Goal: Task Accomplishment & Management: Manage account settings

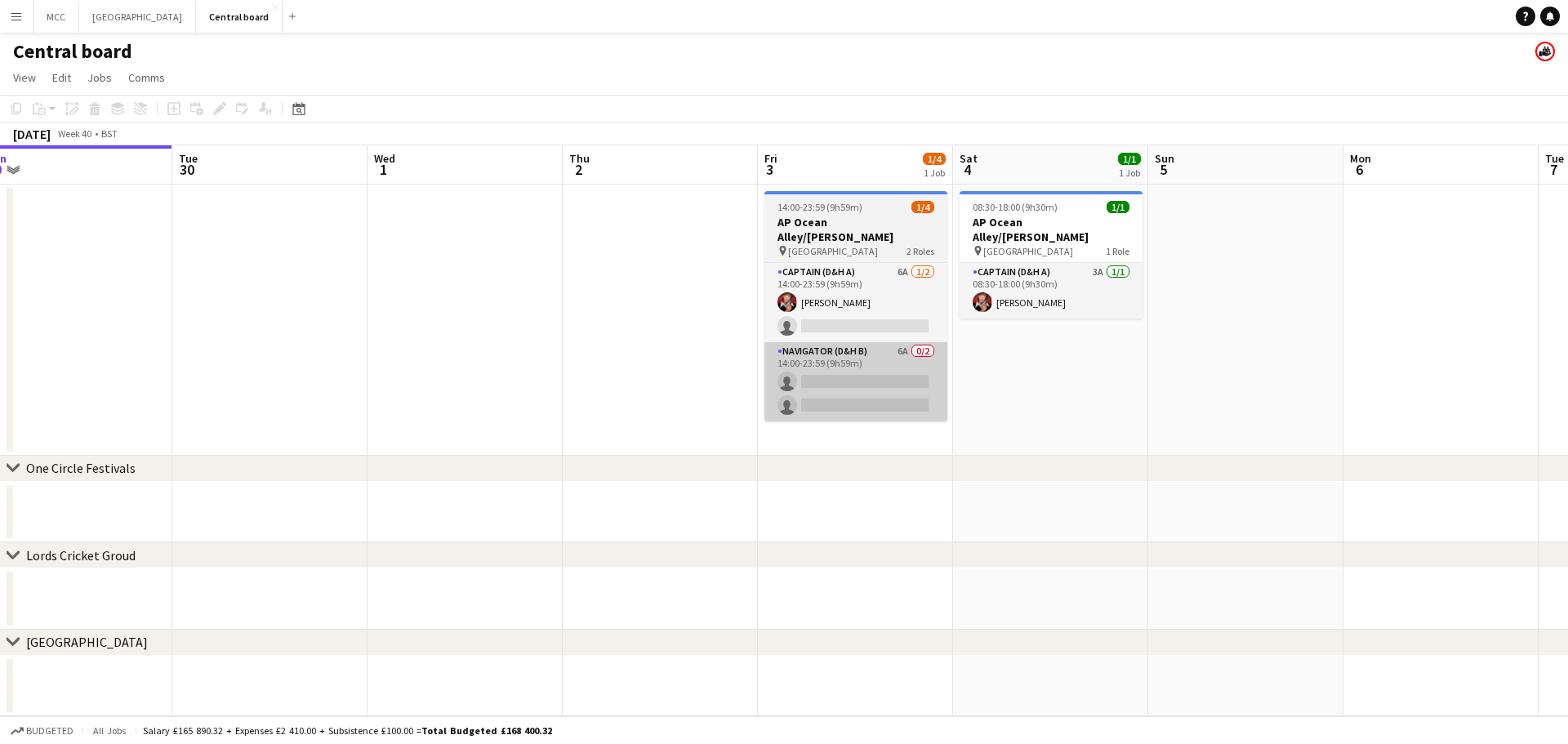
scroll to position [0, 610]
click at [887, 360] on app-card-role "Navigator (D&H B) 6A 0/2 14:00-23:59 (9h59m) single-neutral-actions single-neut…" at bounding box center [854, 382] width 183 height 80
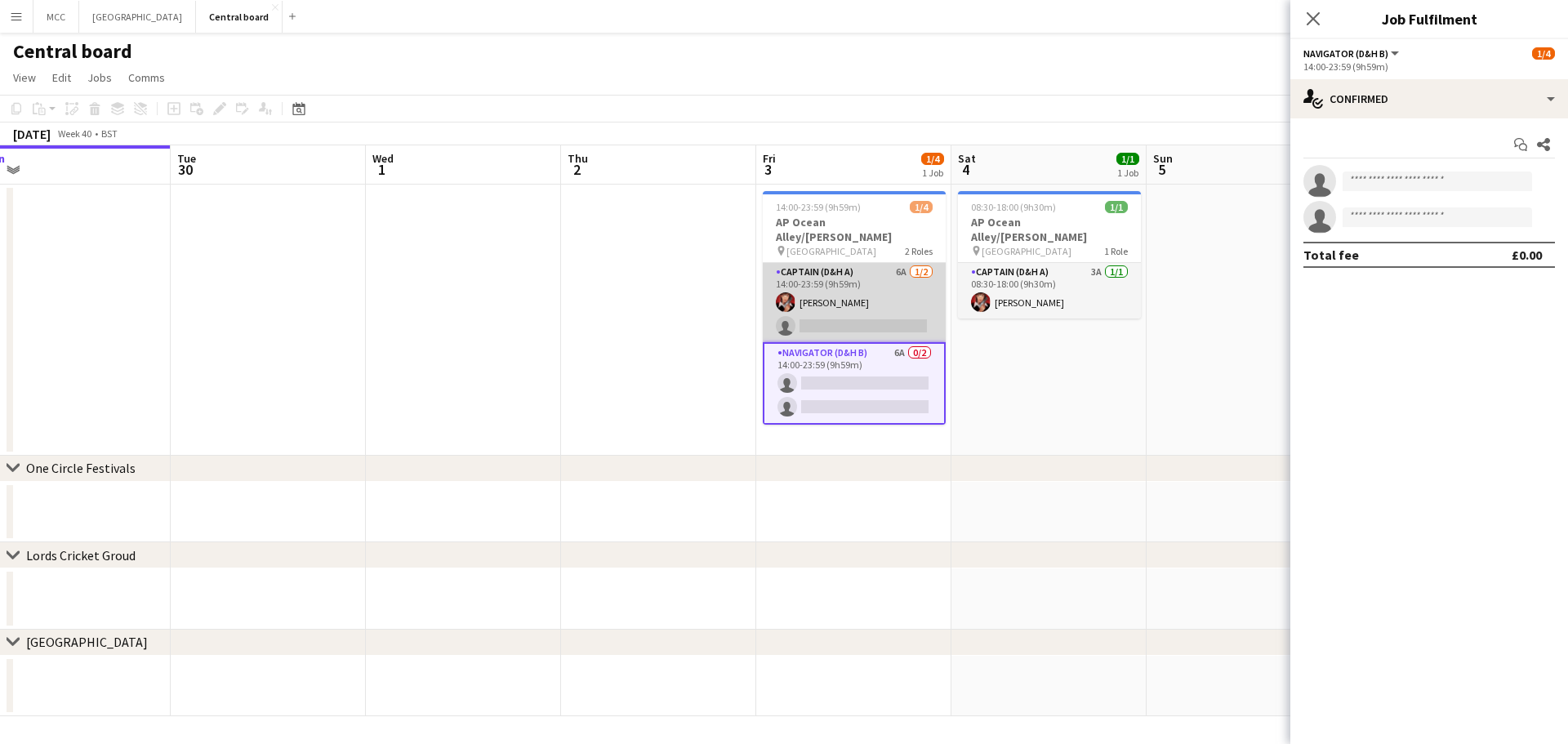
click at [903, 306] on app-card-role "Captain (D&H A) 6A [DATE] 14:00-23:59 (9h59m) [PERSON_NAME] single-neutral-acti…" at bounding box center [854, 303] width 183 height 80
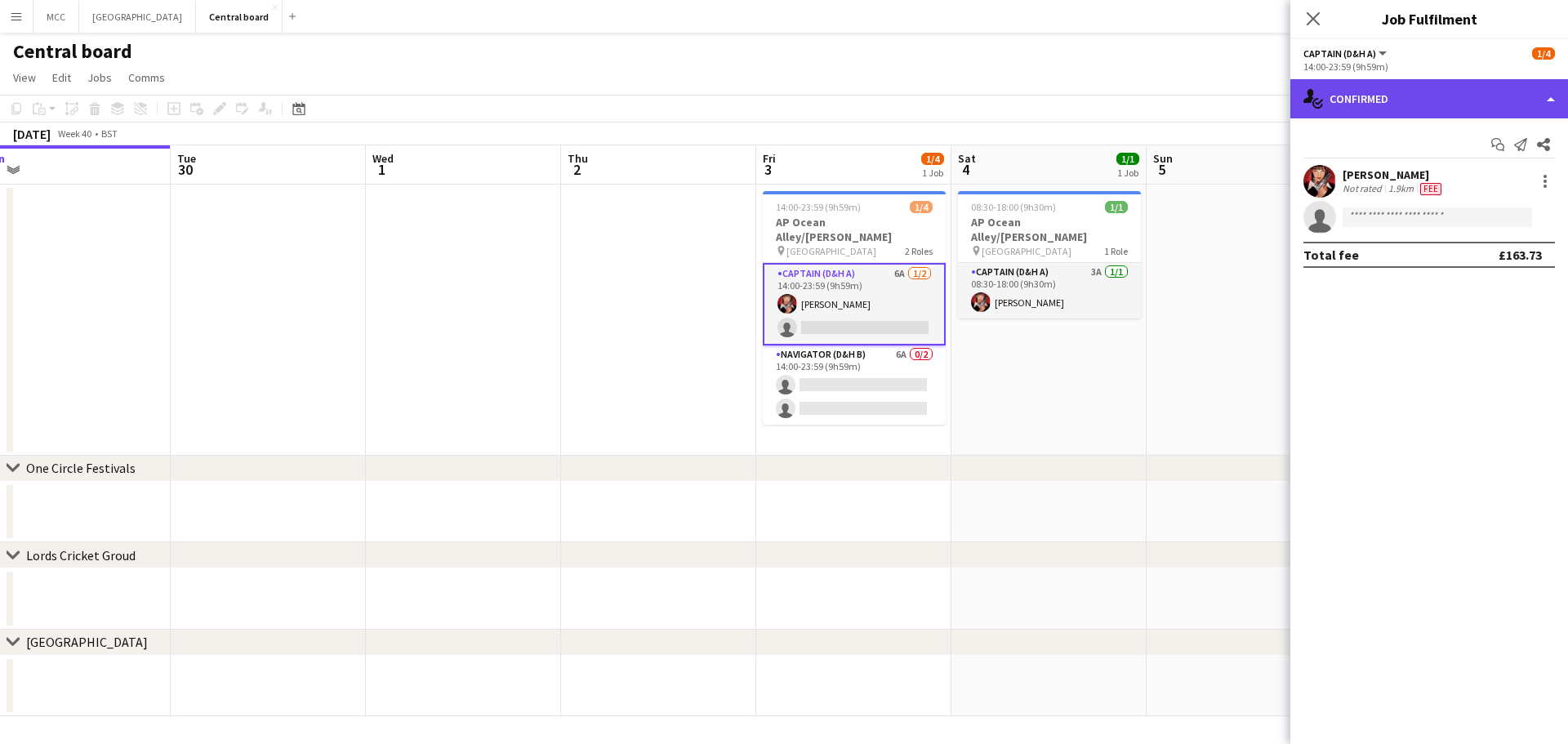
click at [1486, 107] on div "single-neutral-actions-check-2 Confirmed" at bounding box center [1428, 99] width 277 height 39
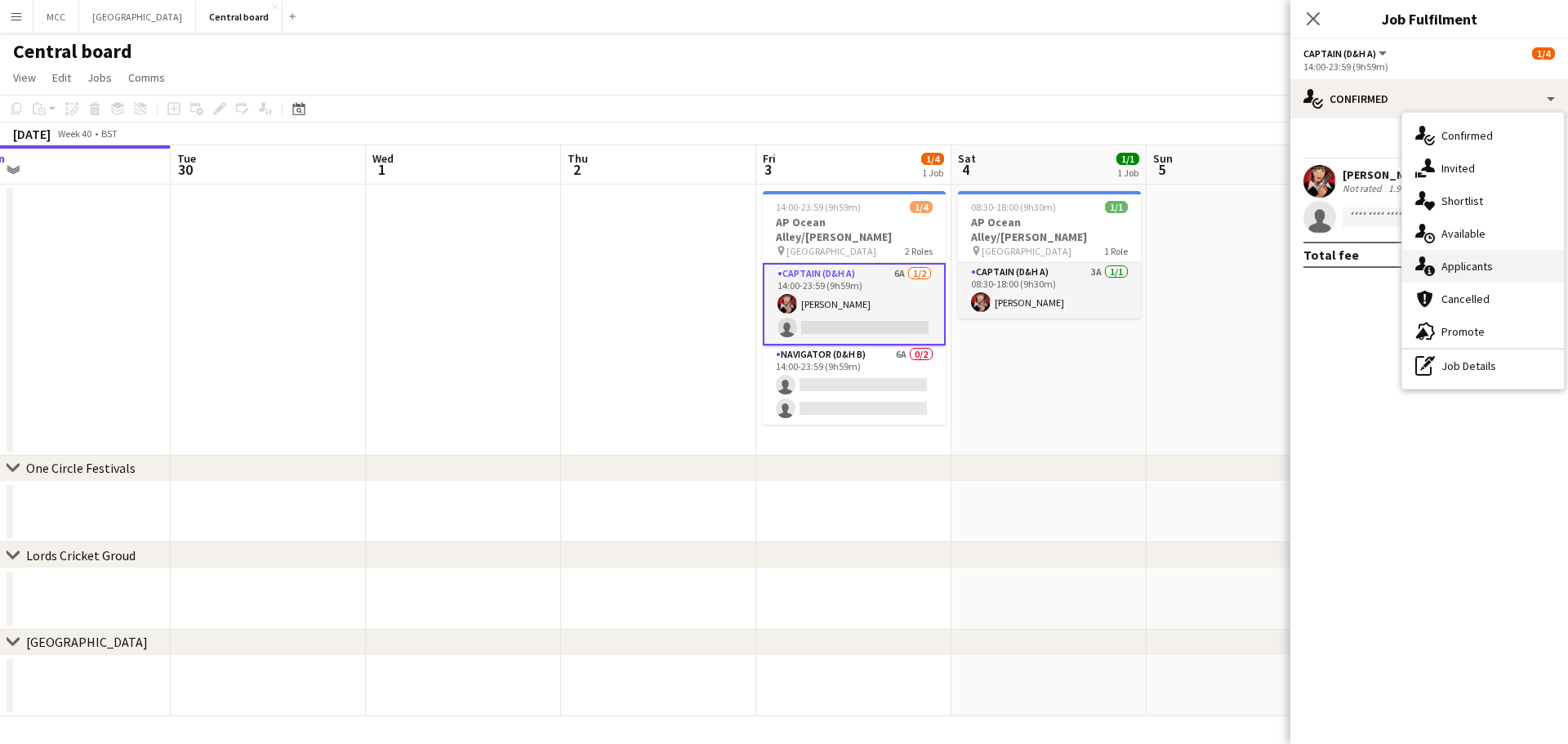
click at [1476, 268] on span "Applicants" at bounding box center [1467, 266] width 52 height 14
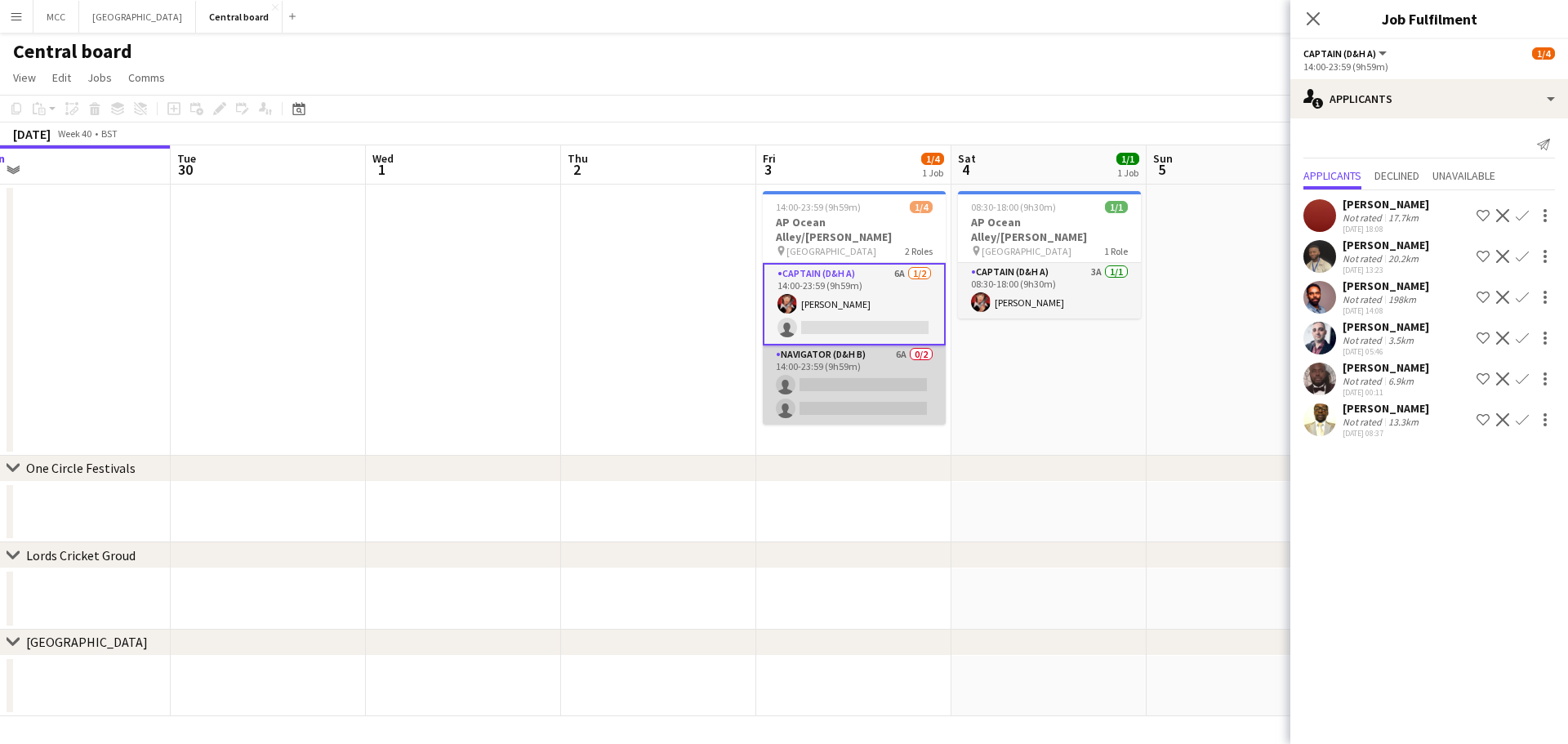
click at [841, 380] on app-card-role "Navigator (D&H B) 6A 0/2 14:00-23:59 (9h59m) single-neutral-actions single-neut…" at bounding box center [854, 385] width 183 height 80
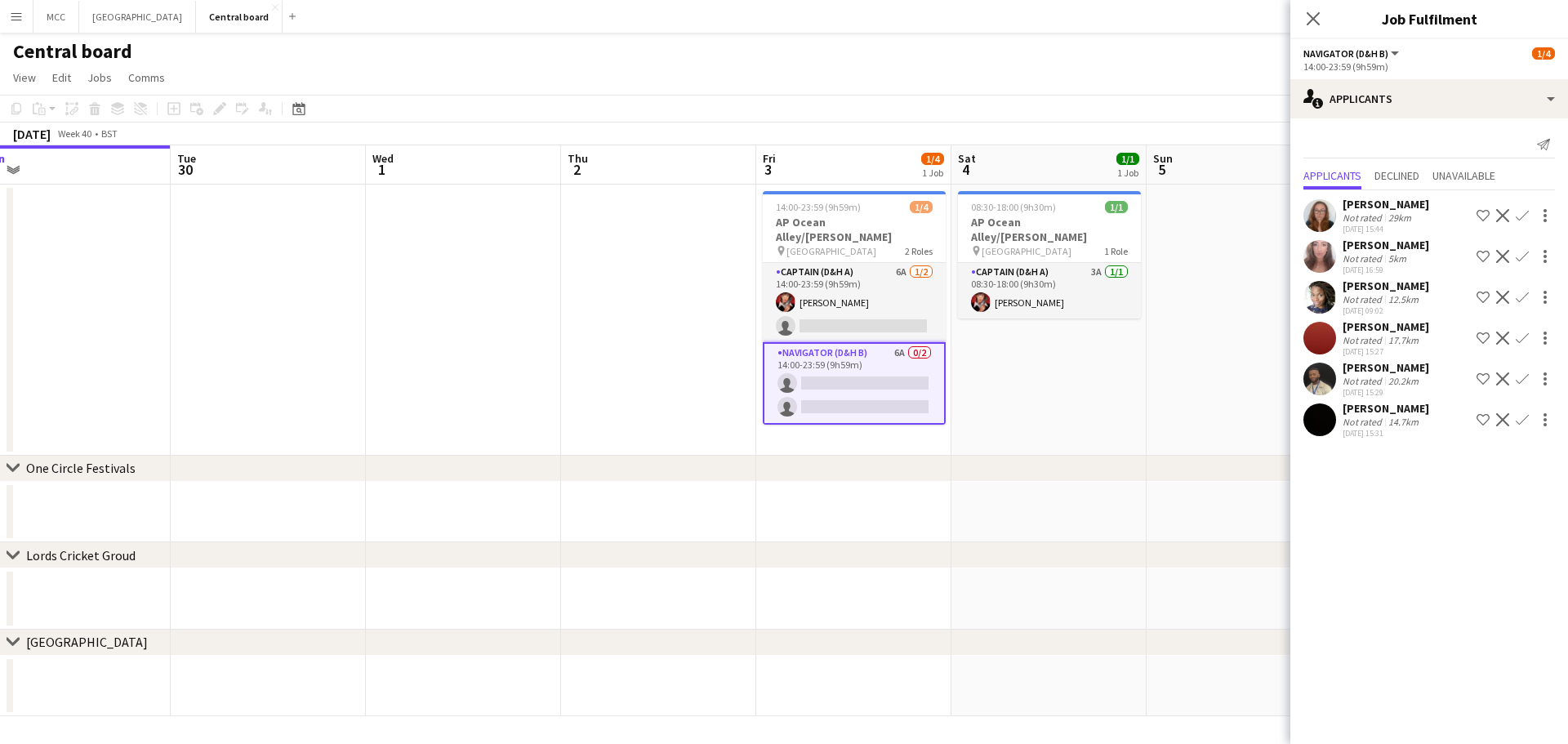
click at [881, 362] on app-card-role "Navigator (D&H B) 6A 0/2 14:00-23:59 (9h59m) single-neutral-actions single-neut…" at bounding box center [854, 383] width 183 height 82
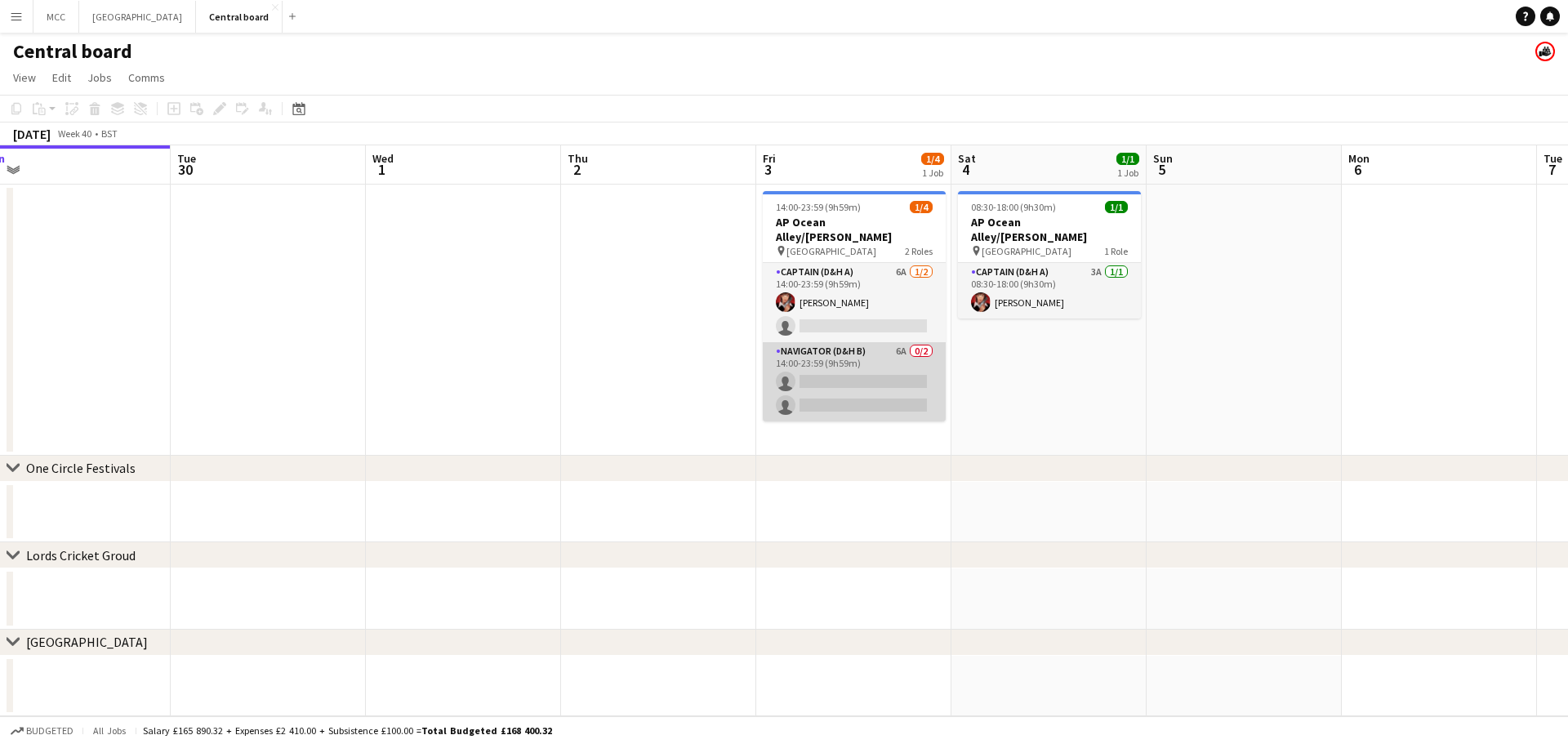
click at [875, 360] on app-card-role "Navigator (D&H B) 6A 0/2 14:00-23:59 (9h59m) single-neutral-actions single-neut…" at bounding box center [854, 382] width 183 height 80
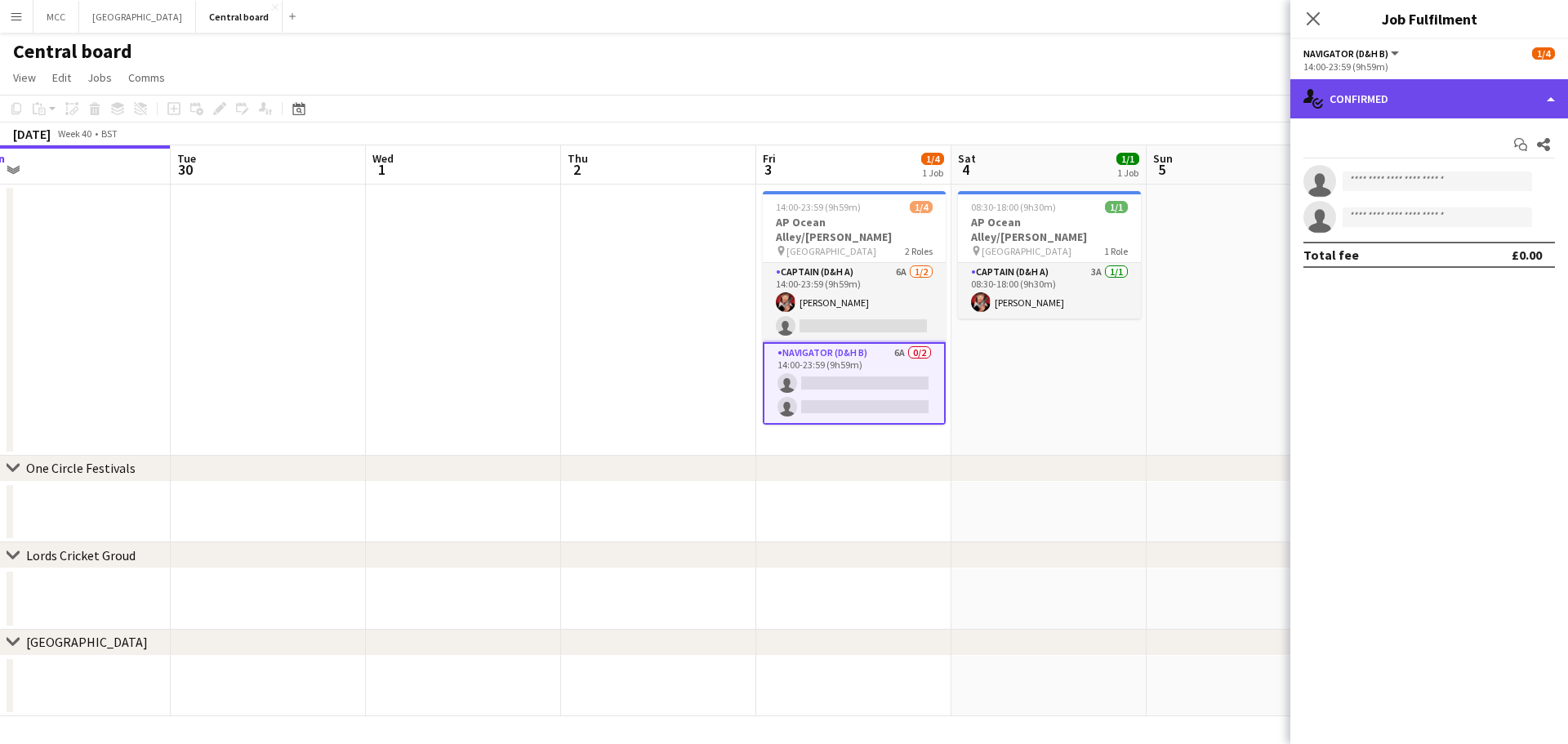
click at [1429, 102] on div "single-neutral-actions-check-2 Confirmed" at bounding box center [1428, 99] width 277 height 39
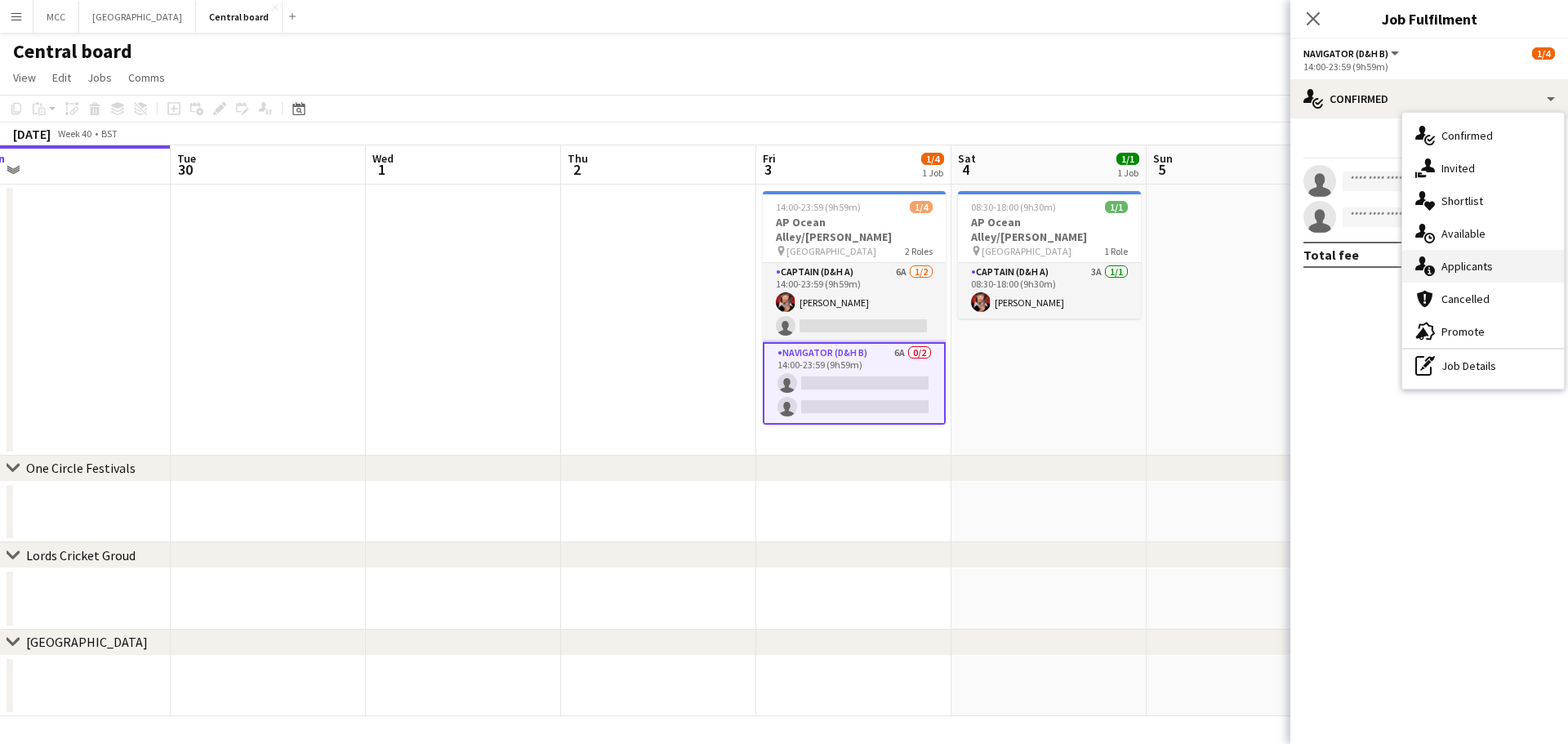
click at [1443, 259] on span "Applicants" at bounding box center [1467, 266] width 52 height 14
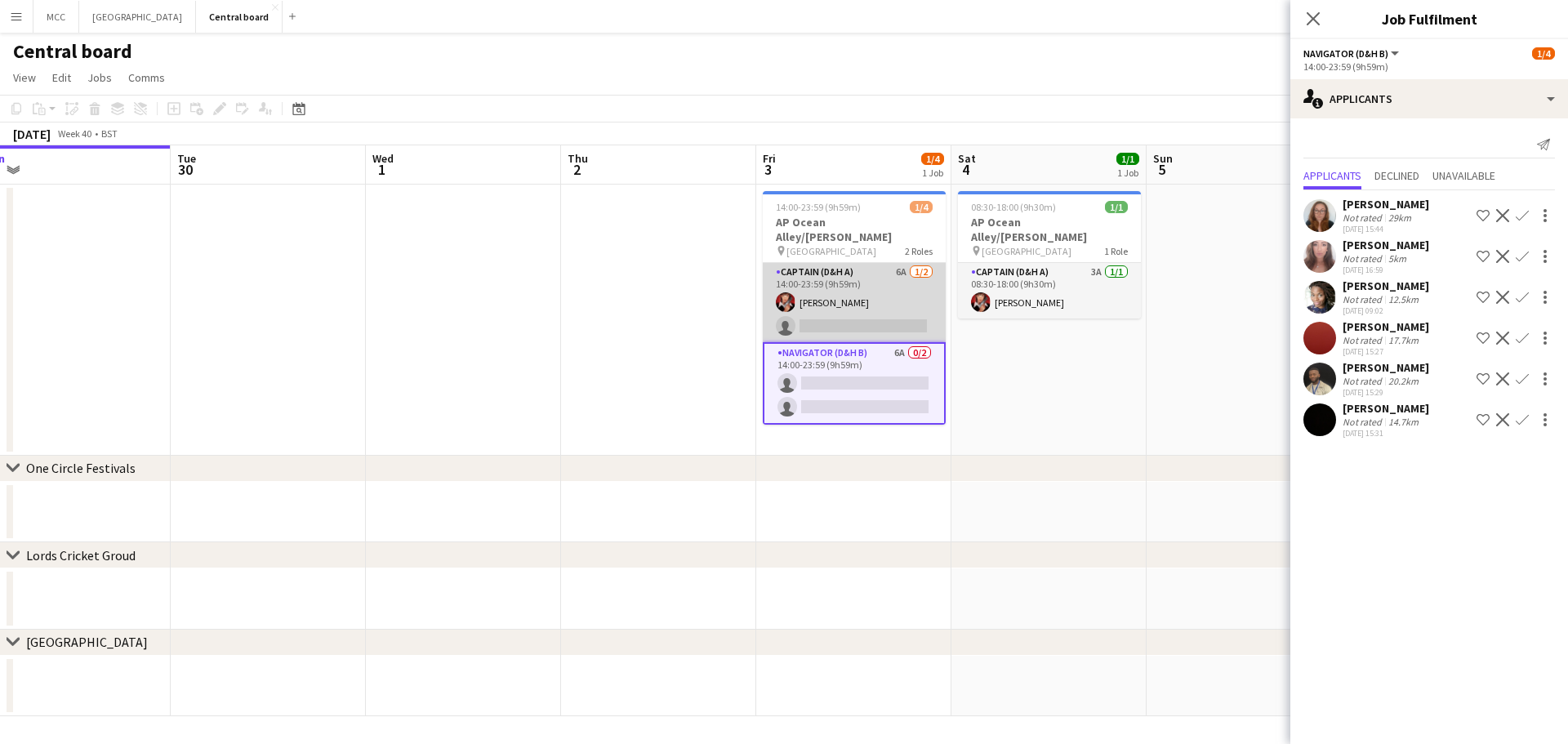
click at [879, 275] on app-card-role "Captain (D&H A) 6A [DATE] 14:00-23:59 (9h59m) [PERSON_NAME] single-neutral-acti…" at bounding box center [854, 303] width 183 height 80
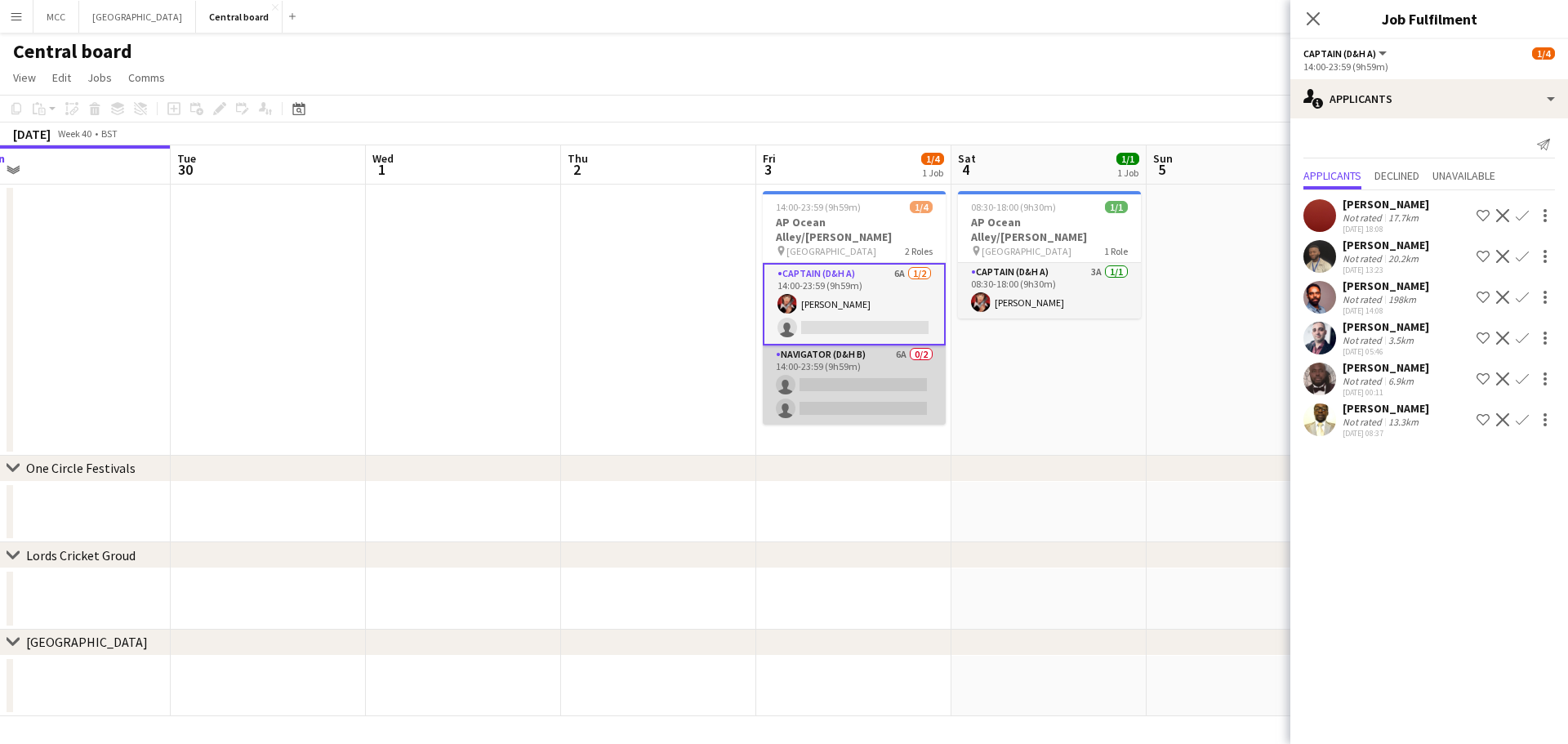
click at [834, 378] on app-card-role "Navigator (D&H B) 6A 0/2 14:00-23:59 (9h59m) single-neutral-actions single-neut…" at bounding box center [854, 385] width 183 height 80
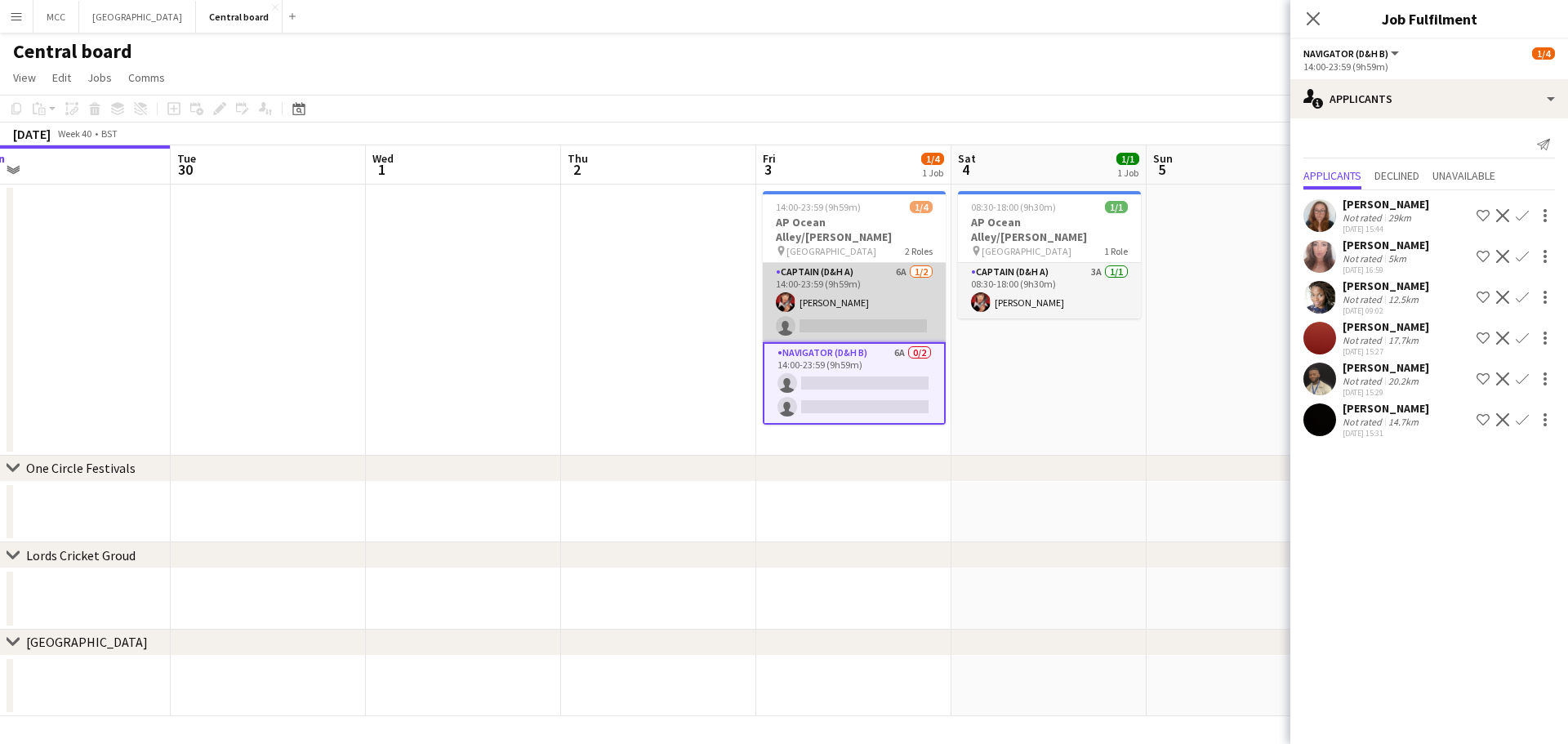
click at [862, 291] on app-card-role "Captain (D&H A) 6A [DATE] 14:00-23:59 (9h59m) [PERSON_NAME] single-neutral-acti…" at bounding box center [854, 303] width 183 height 80
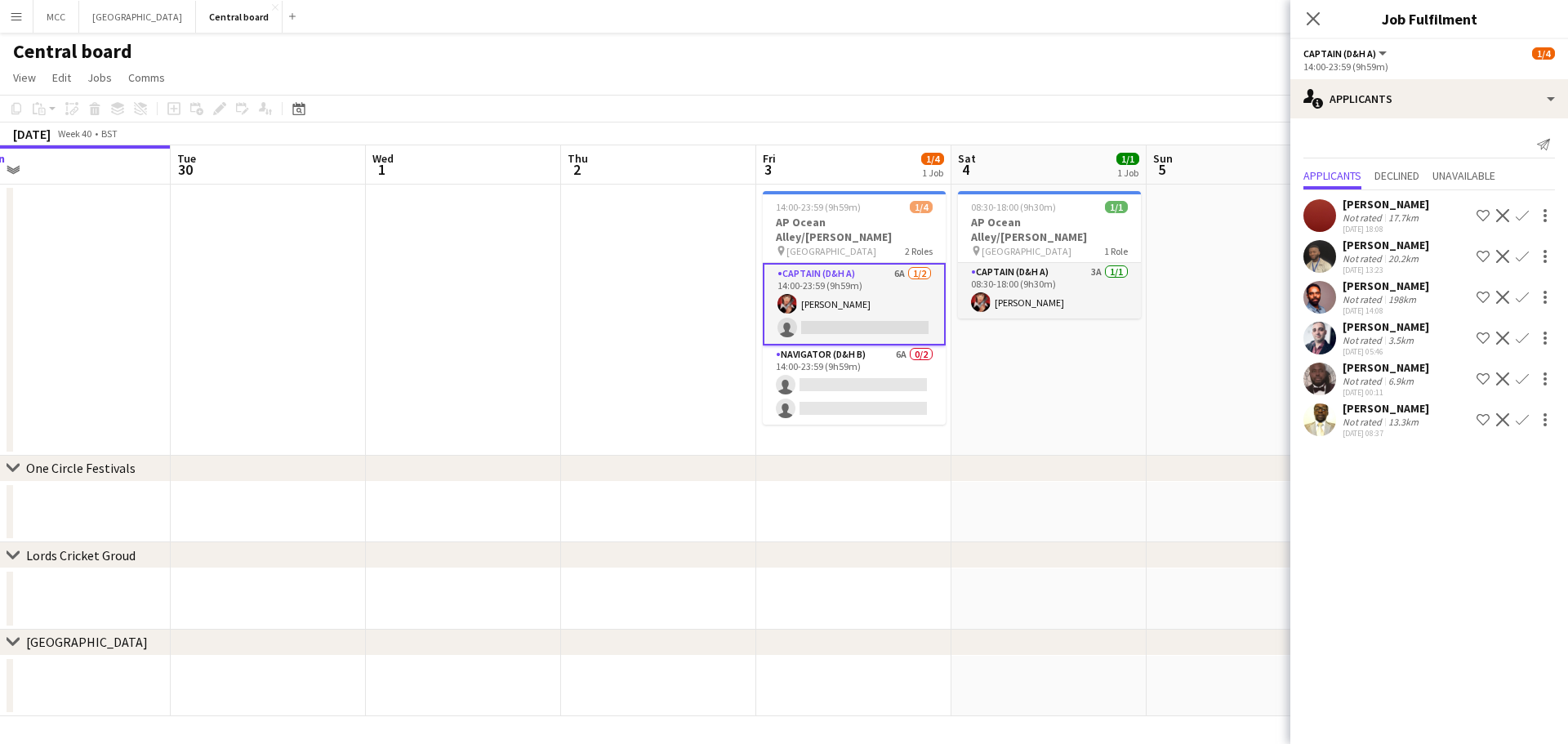
click at [1518, 213] on app-icon "Confirm" at bounding box center [1522, 215] width 13 height 13
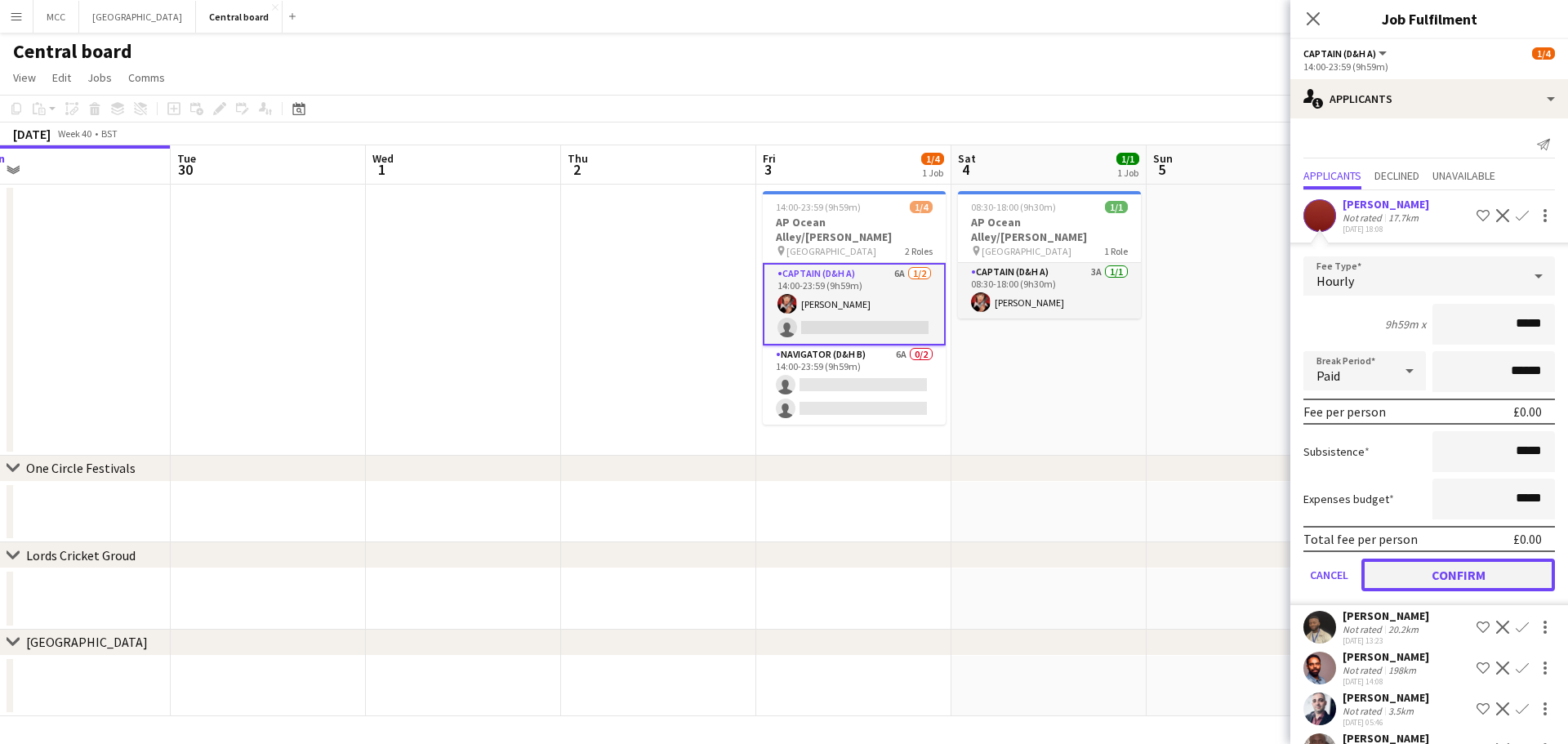
click at [1488, 568] on button "Confirm" at bounding box center [1458, 575] width 193 height 33
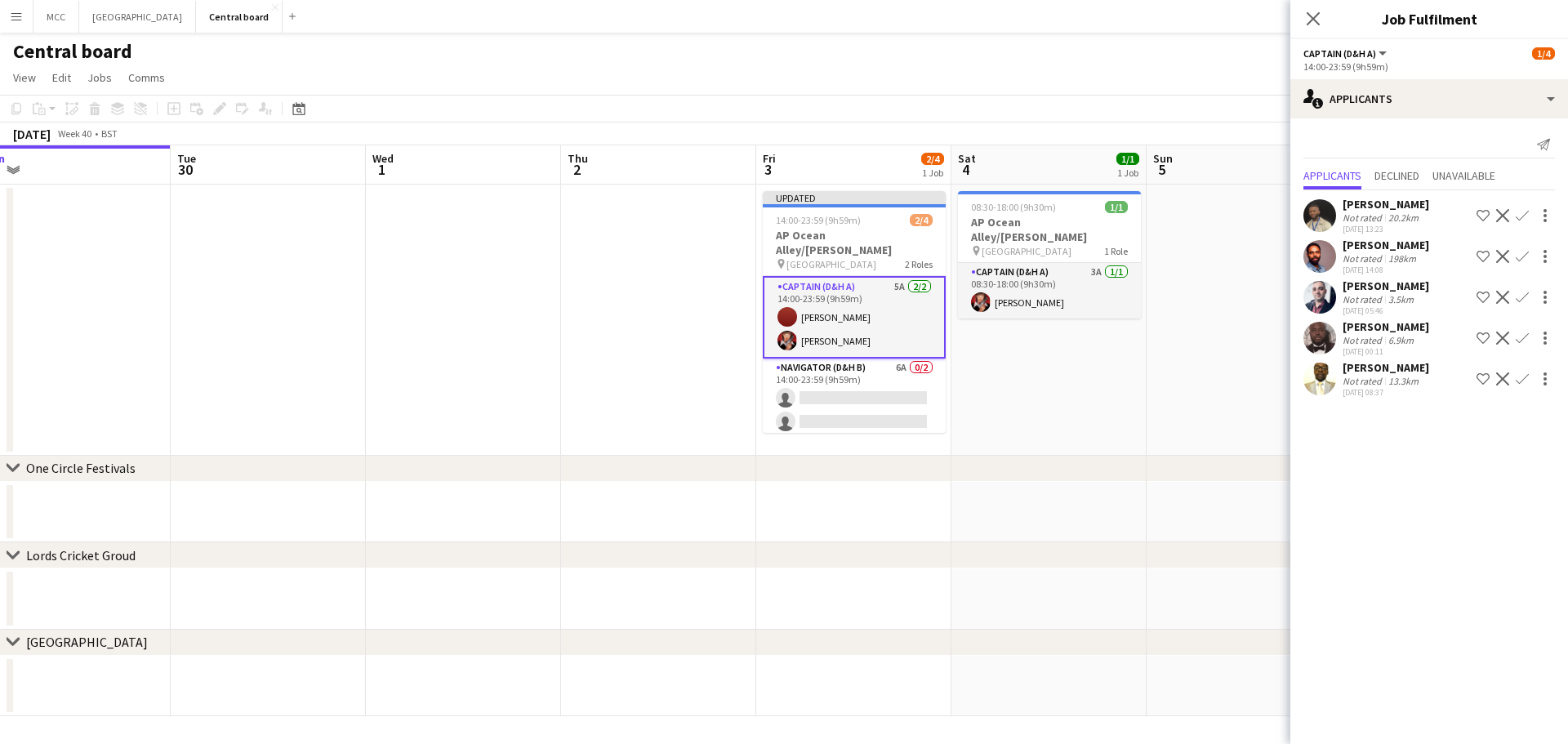
click at [867, 314] on app-card-role "Captain (D&H A) 5A [DATE] 14:00-23:59 (9h59m) [PERSON_NAME] [PERSON_NAME]" at bounding box center [854, 316] width 183 height 82
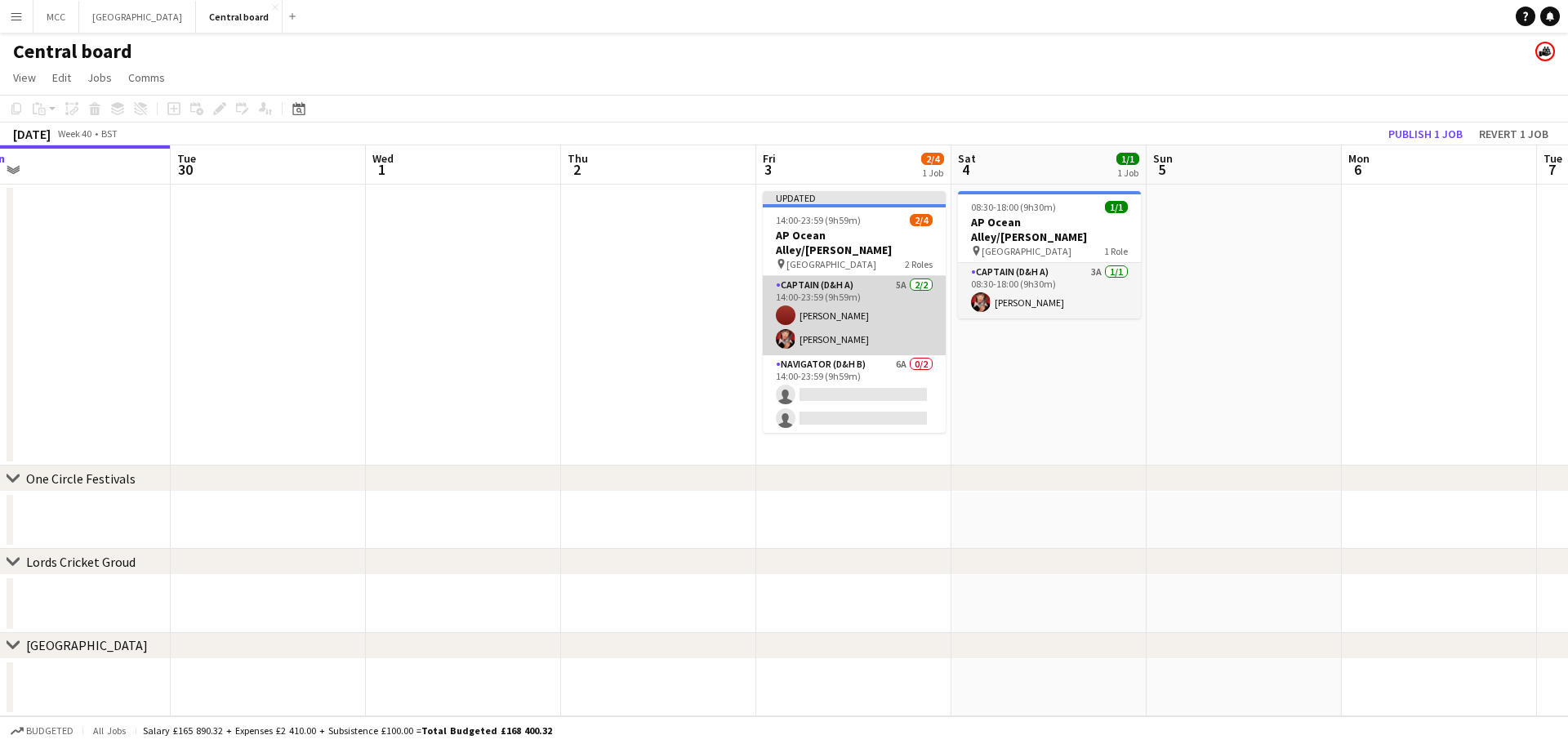
click at [867, 314] on app-card-role "Captain (D&H A) 5A [DATE] 14:00-23:59 (9h59m) [PERSON_NAME] [PERSON_NAME]" at bounding box center [854, 315] width 183 height 80
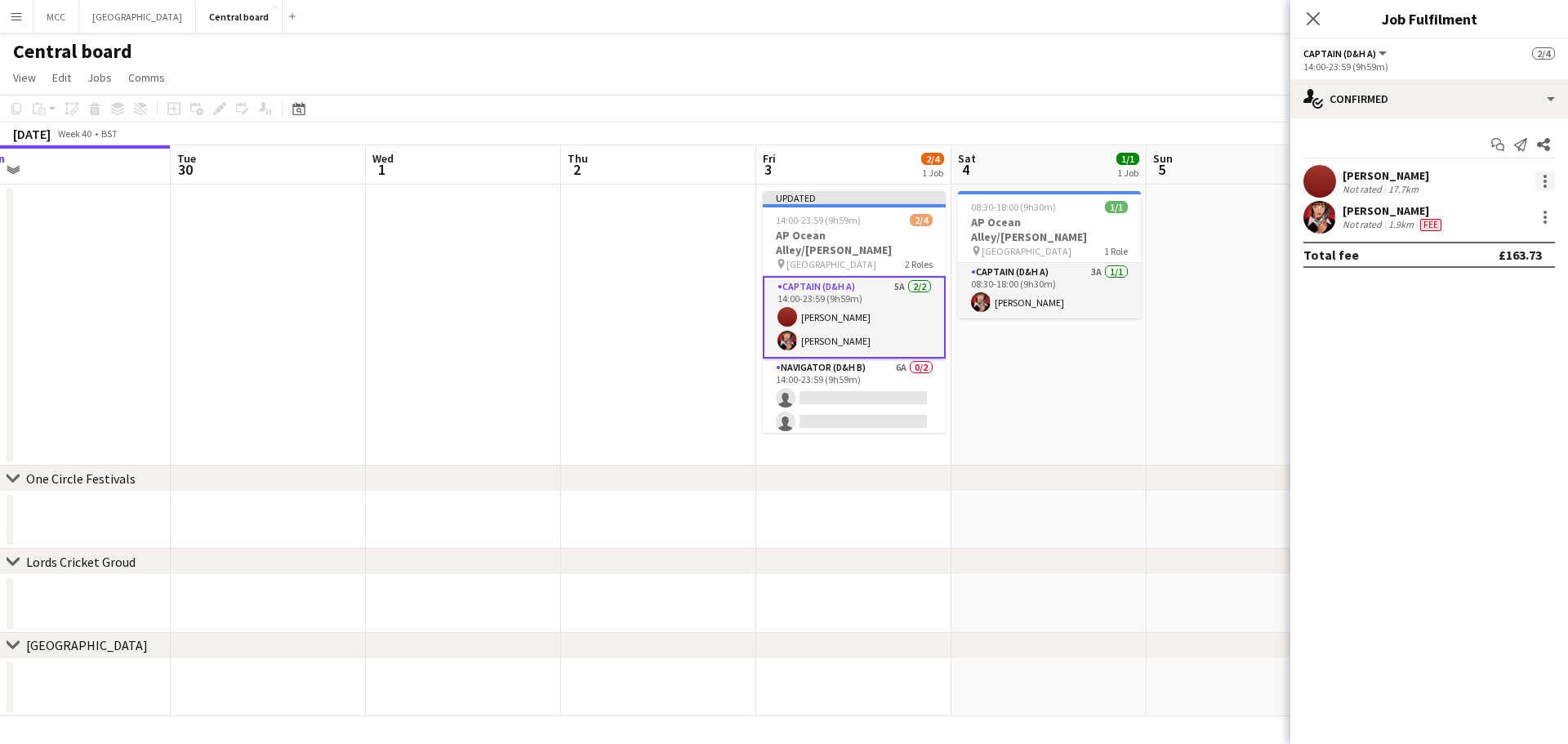
click at [1552, 184] on div at bounding box center [1545, 182] width 20 height 20
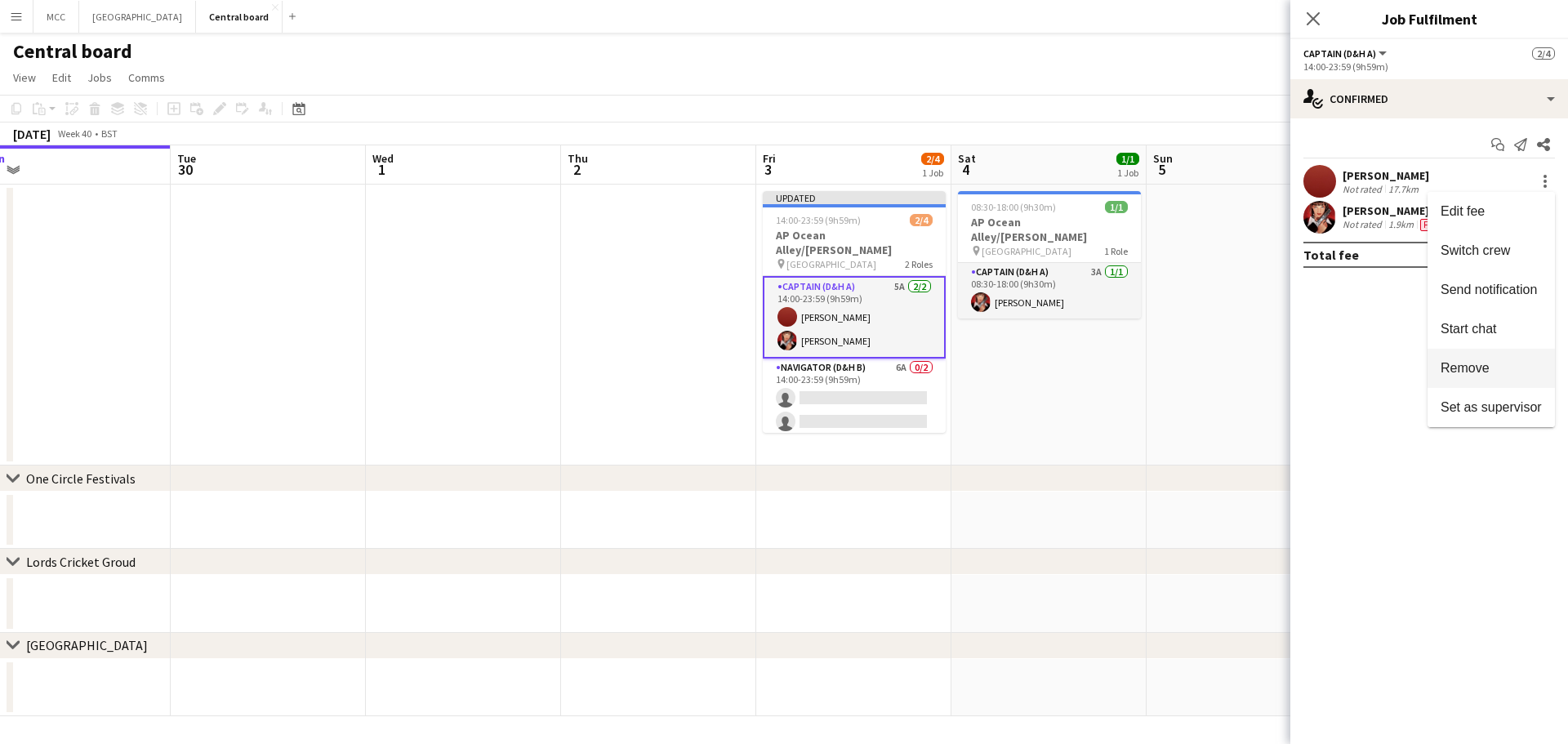
click at [1486, 381] on button "Remove" at bounding box center [1490, 368] width 127 height 39
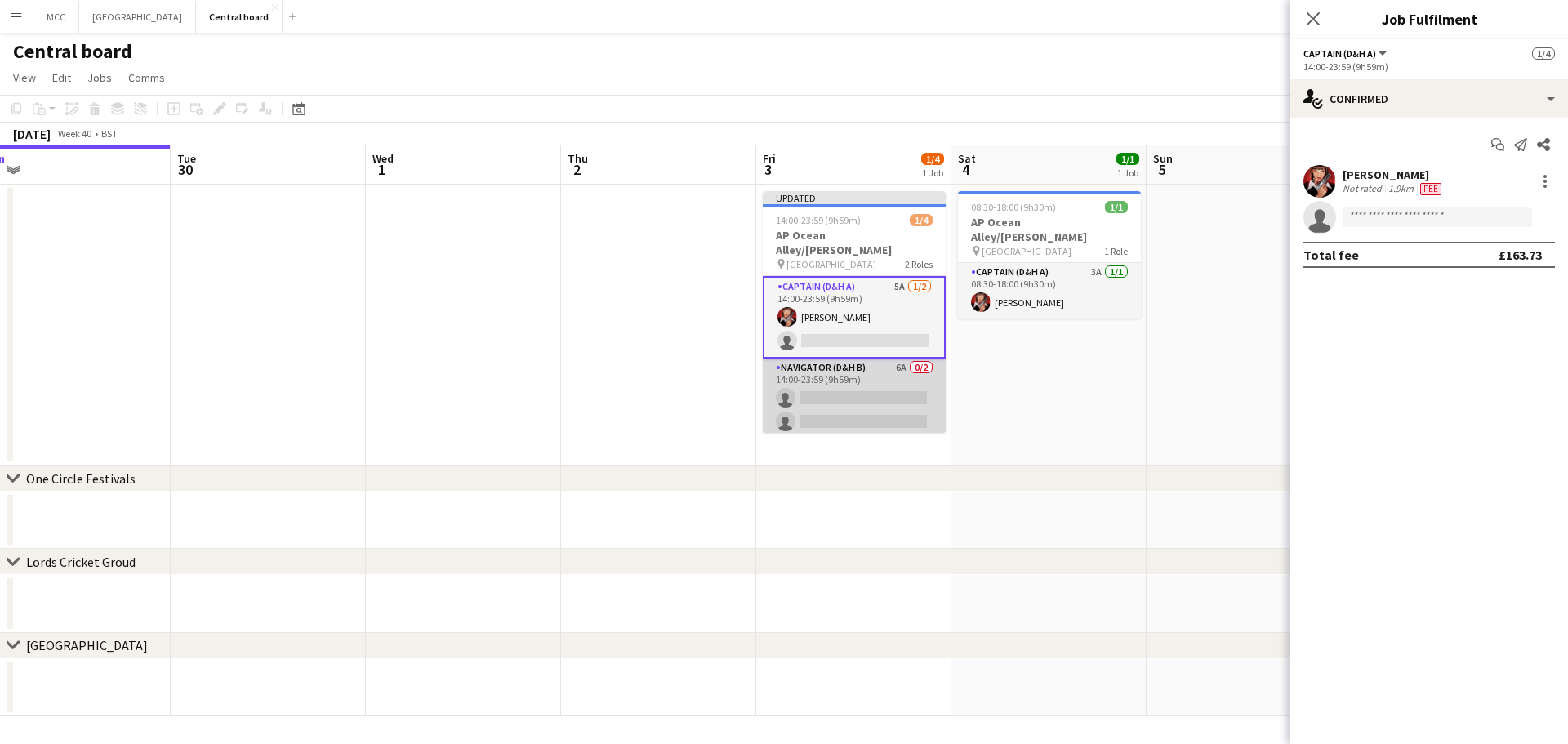
click at [872, 380] on app-card-role "Navigator (D&H B) 6A 0/2 14:00-23:59 (9h59m) single-neutral-actions single-neut…" at bounding box center [854, 399] width 183 height 80
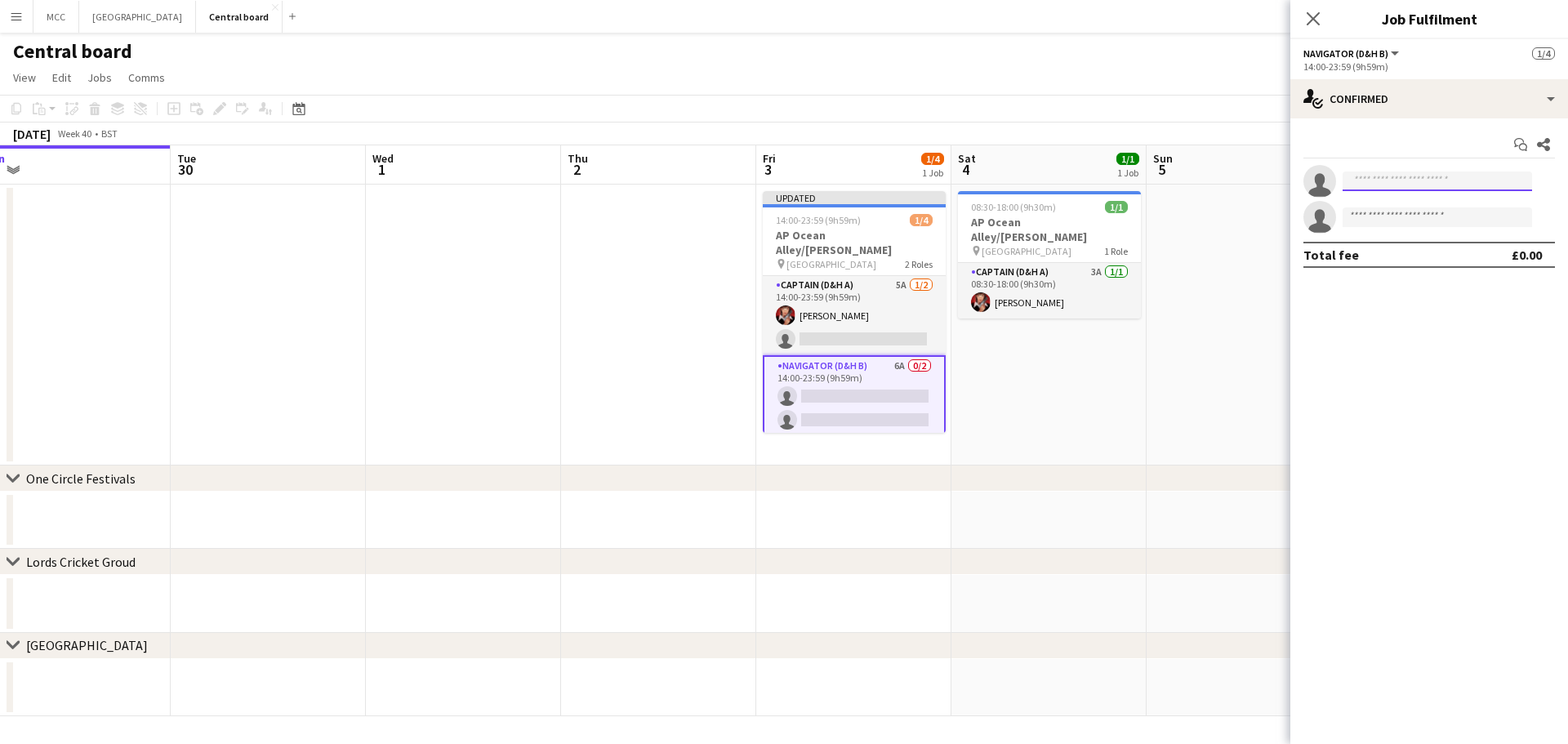
click at [1506, 179] on input at bounding box center [1437, 182] width 190 height 20
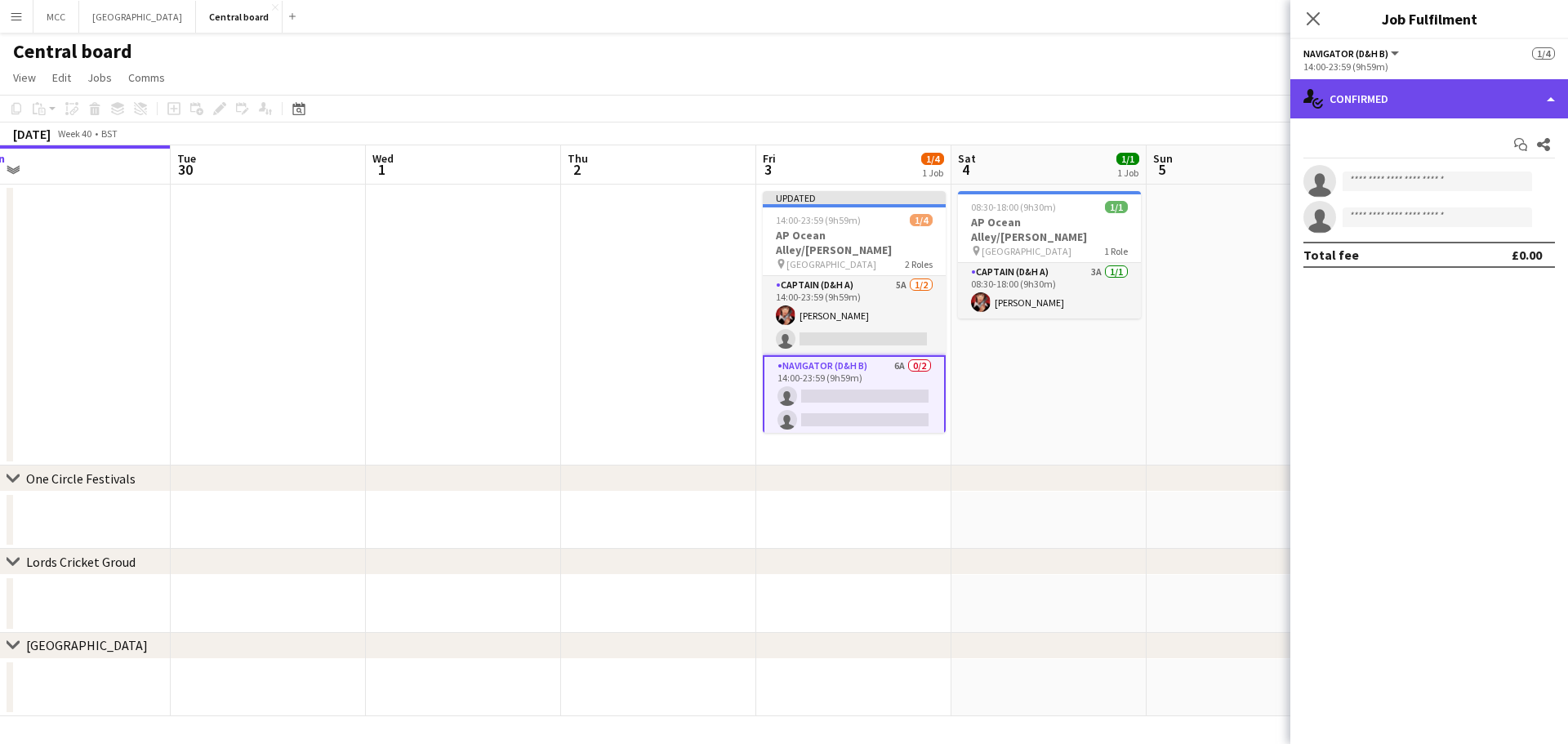
click at [1461, 108] on div "single-neutral-actions-check-2 Confirmed" at bounding box center [1428, 99] width 277 height 39
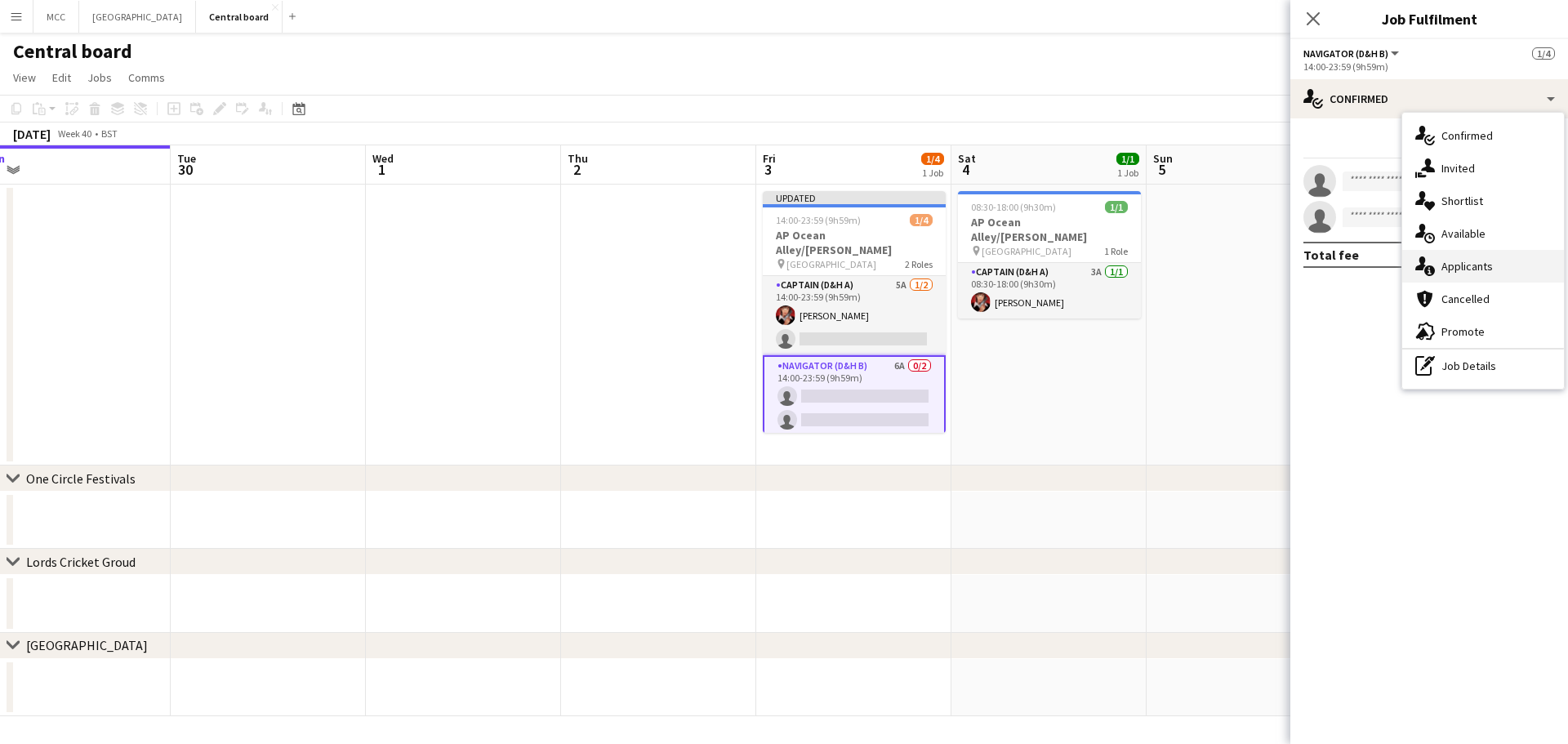
click at [1460, 263] on span "Applicants" at bounding box center [1467, 266] width 52 height 14
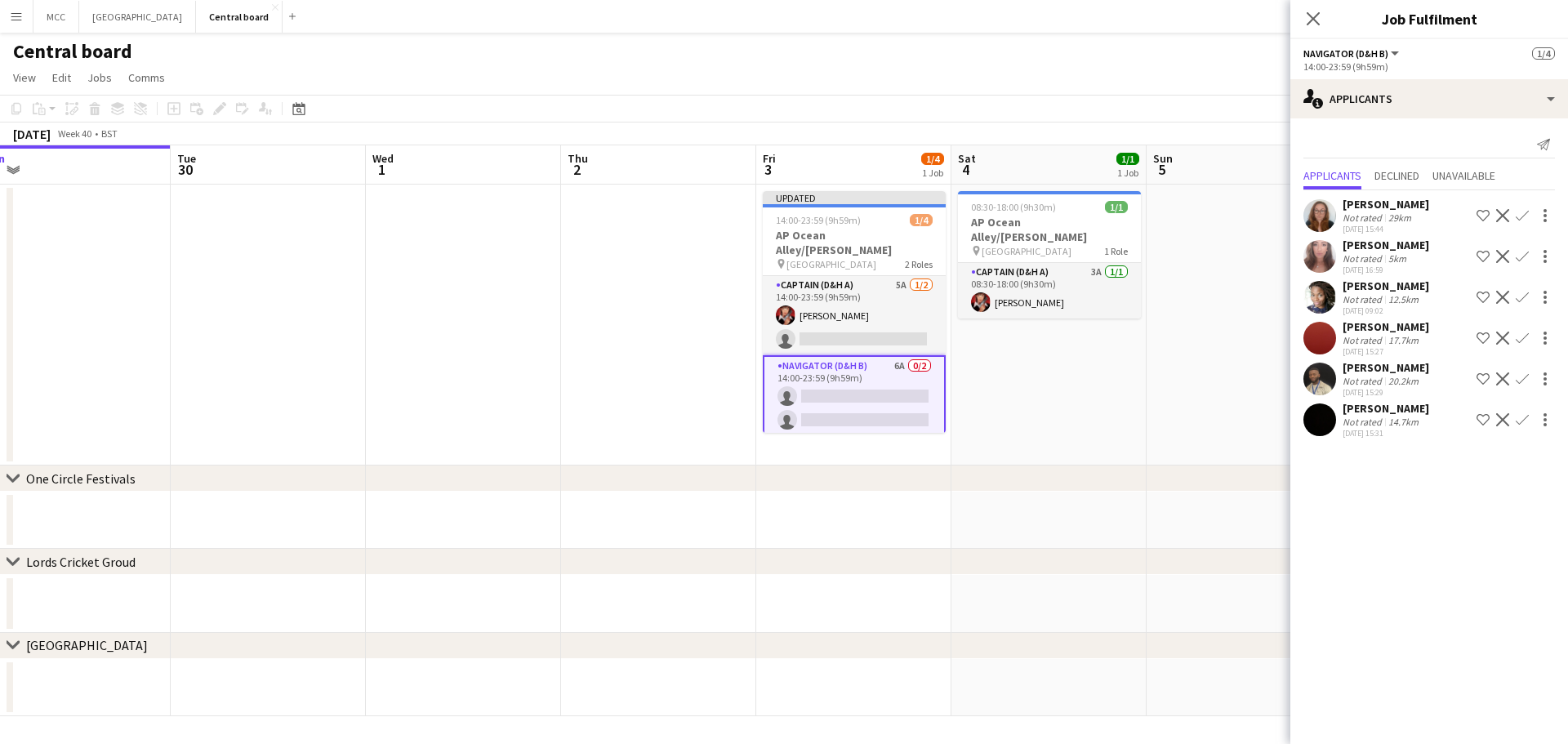
click at [1521, 341] on app-icon "Confirm" at bounding box center [1522, 338] width 13 height 13
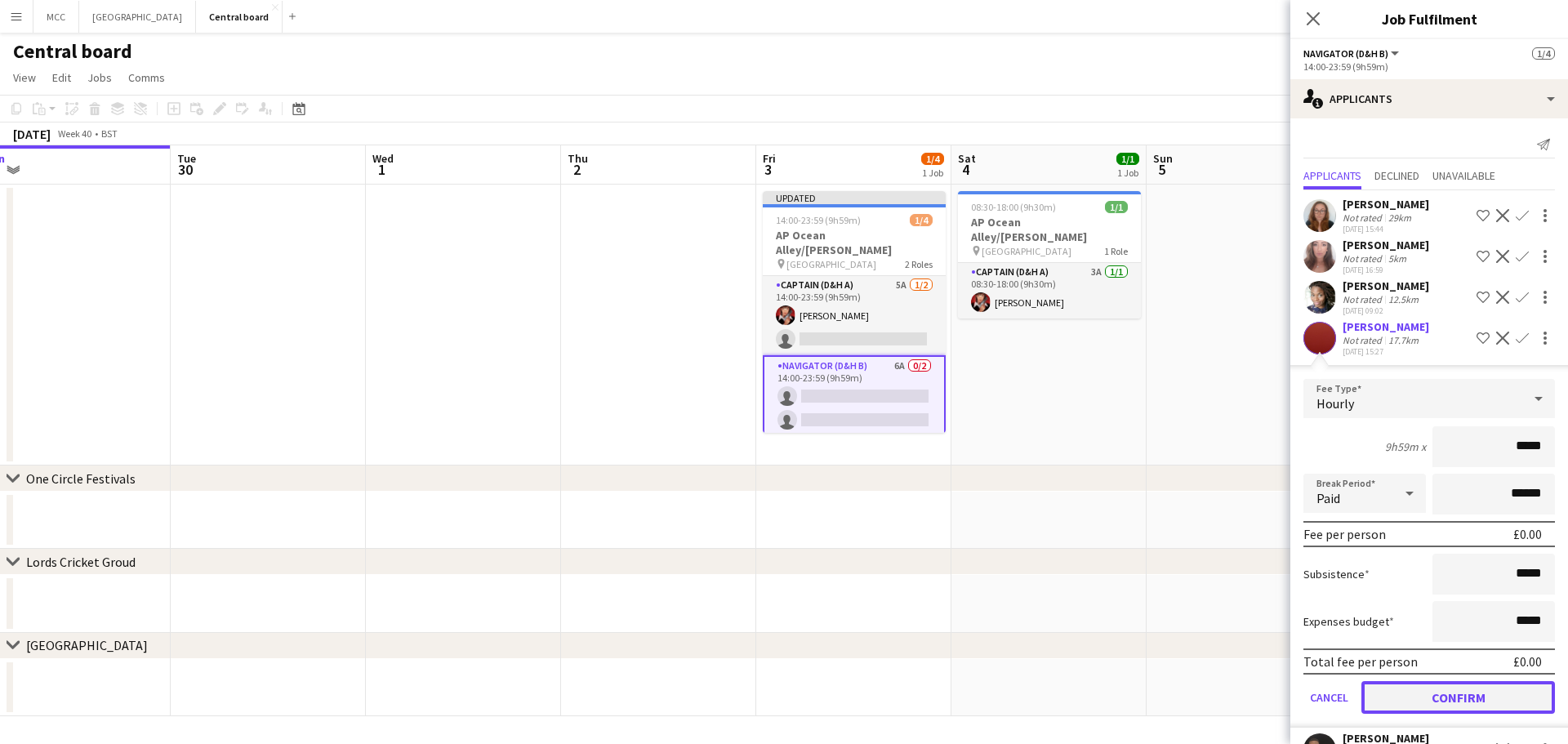
click at [1449, 698] on button "Confirm" at bounding box center [1458, 697] width 193 height 33
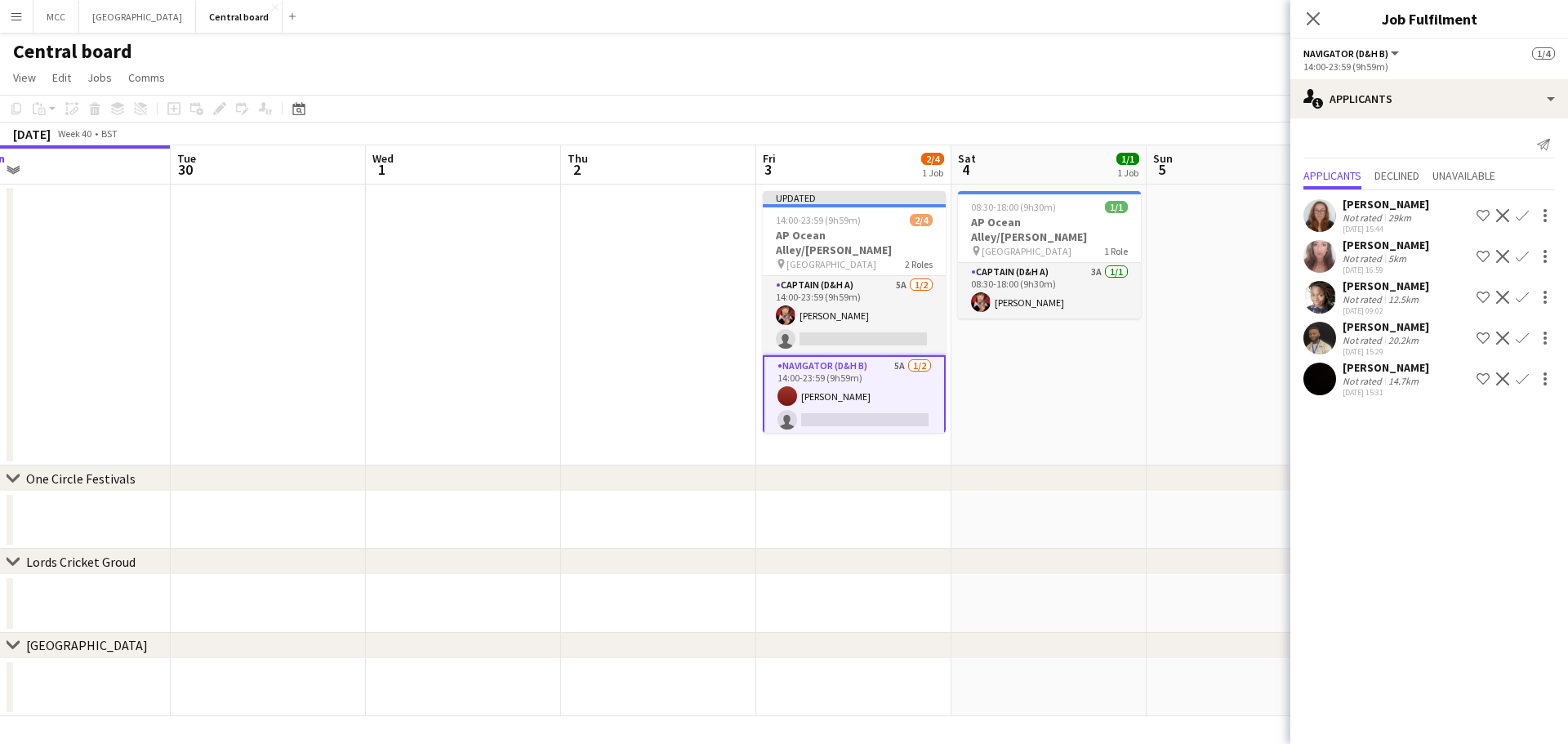
click at [1524, 380] on app-icon "Confirm" at bounding box center [1522, 379] width 13 height 13
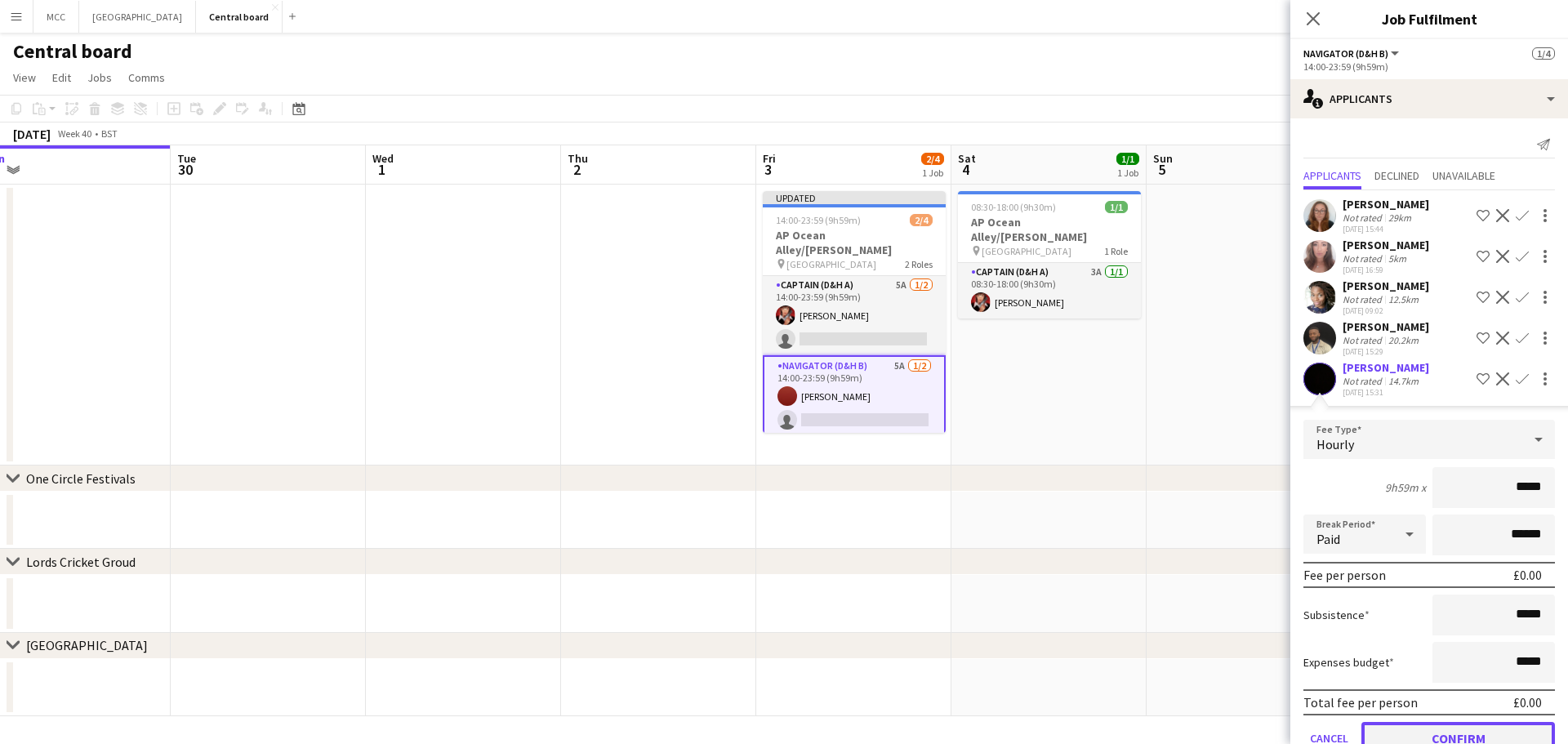
click at [1465, 732] on button "Confirm" at bounding box center [1458, 739] width 193 height 33
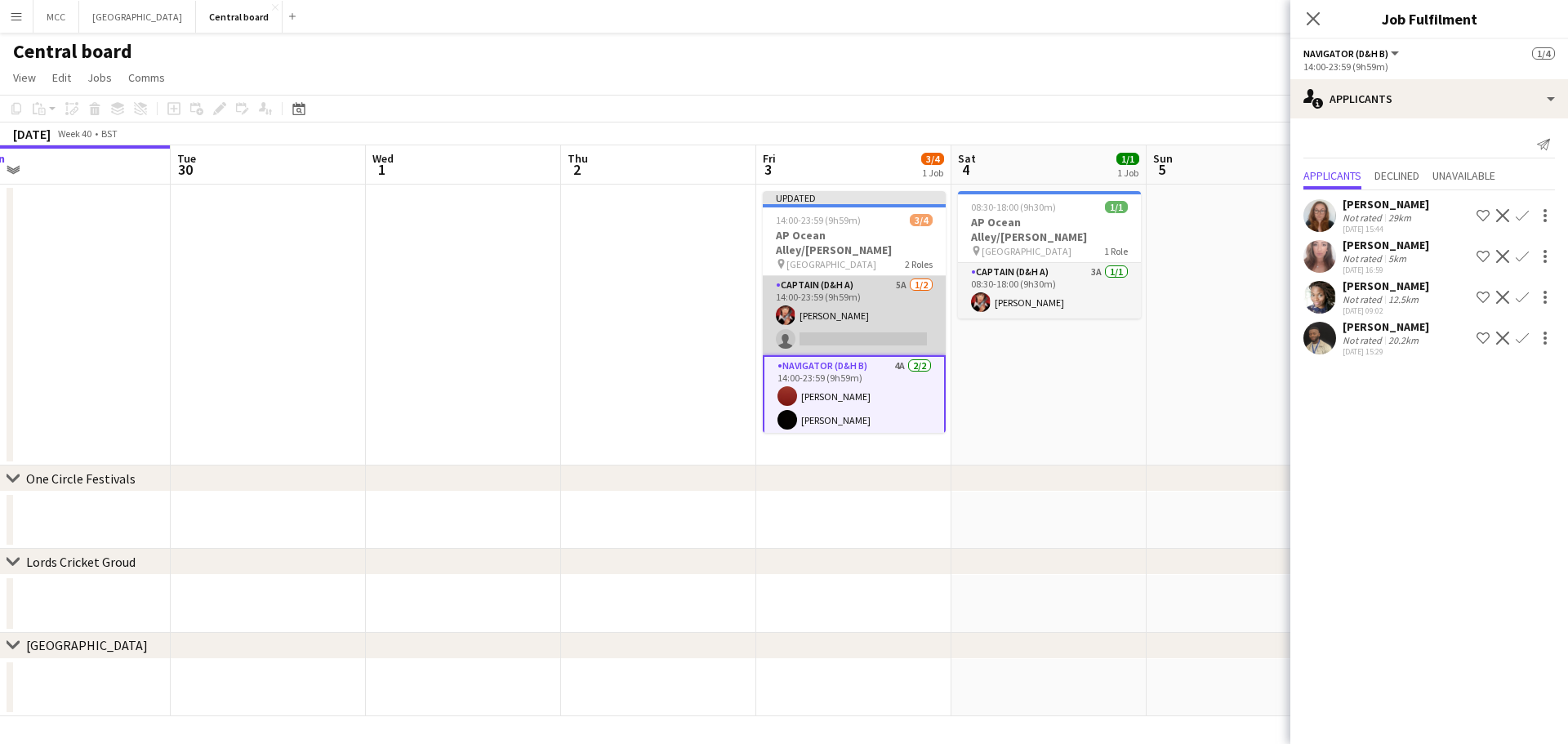
click at [923, 301] on app-card-role "Captain (D&H A) 5A [DATE] 14:00-23:59 (9h59m) [PERSON_NAME] single-neutral-acti…" at bounding box center [854, 315] width 183 height 80
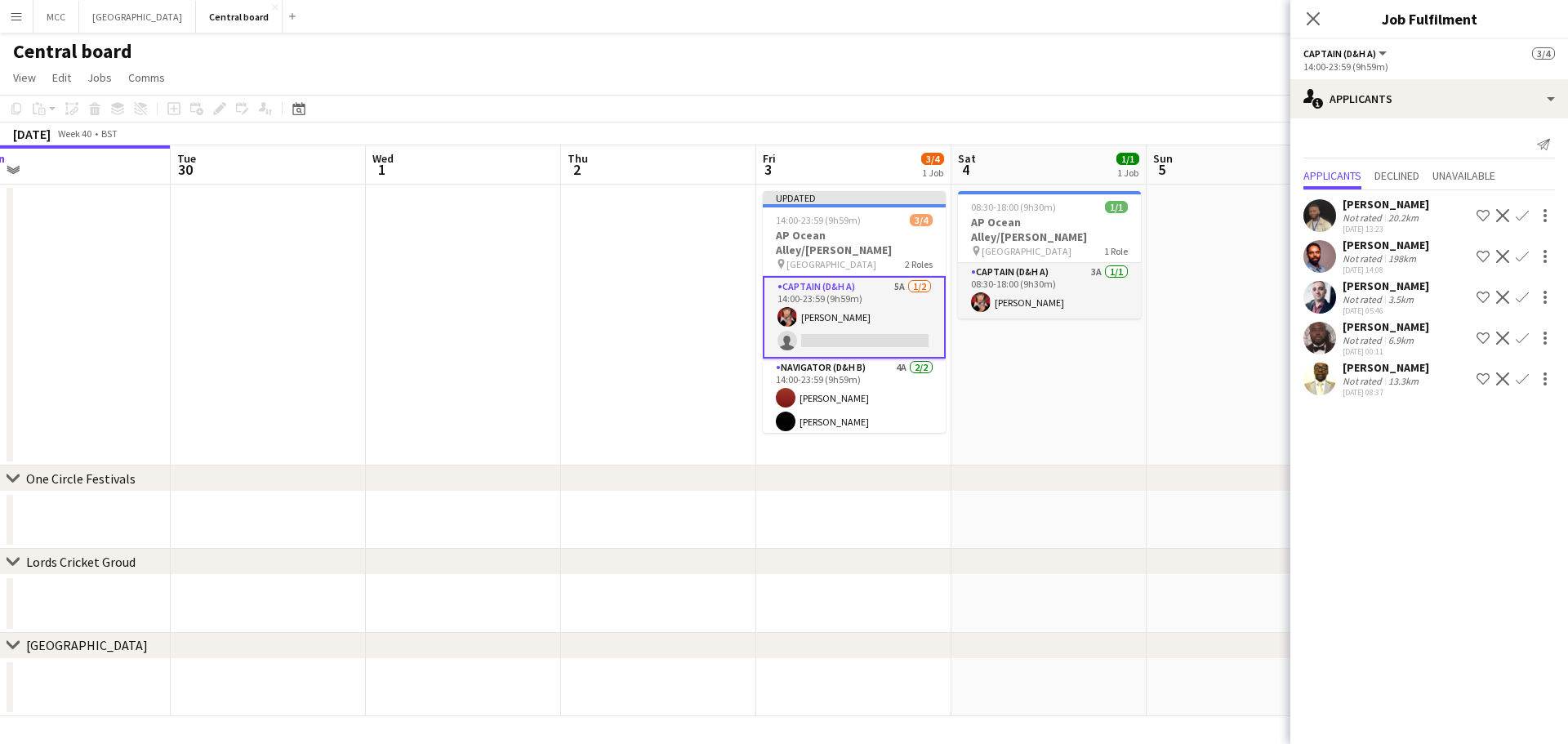
click at [1526, 336] on app-icon "Confirm" at bounding box center [1522, 338] width 13 height 13
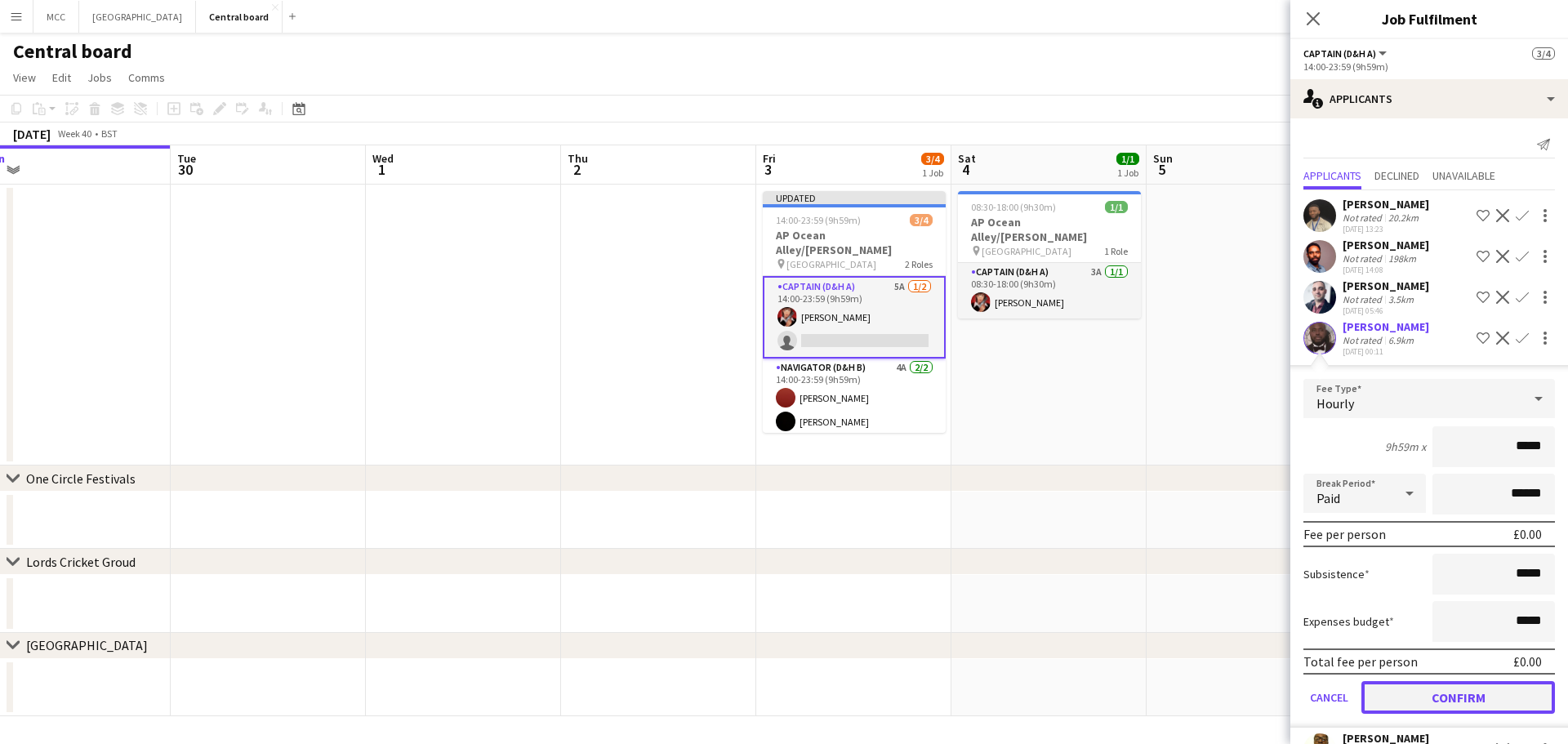
click at [1484, 704] on button "Confirm" at bounding box center [1458, 697] width 193 height 33
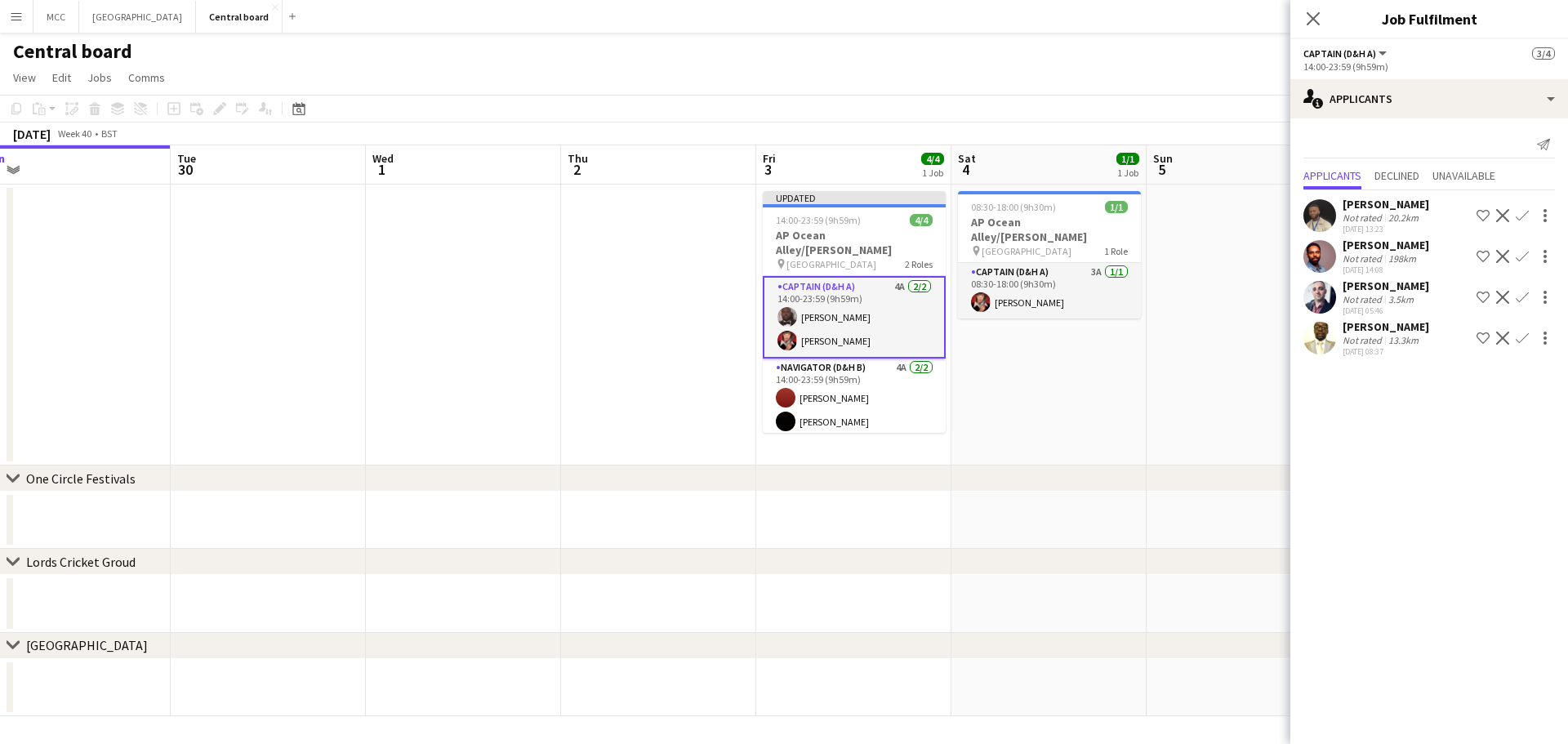
click at [1162, 354] on app-date-cell at bounding box center [1244, 325] width 195 height 281
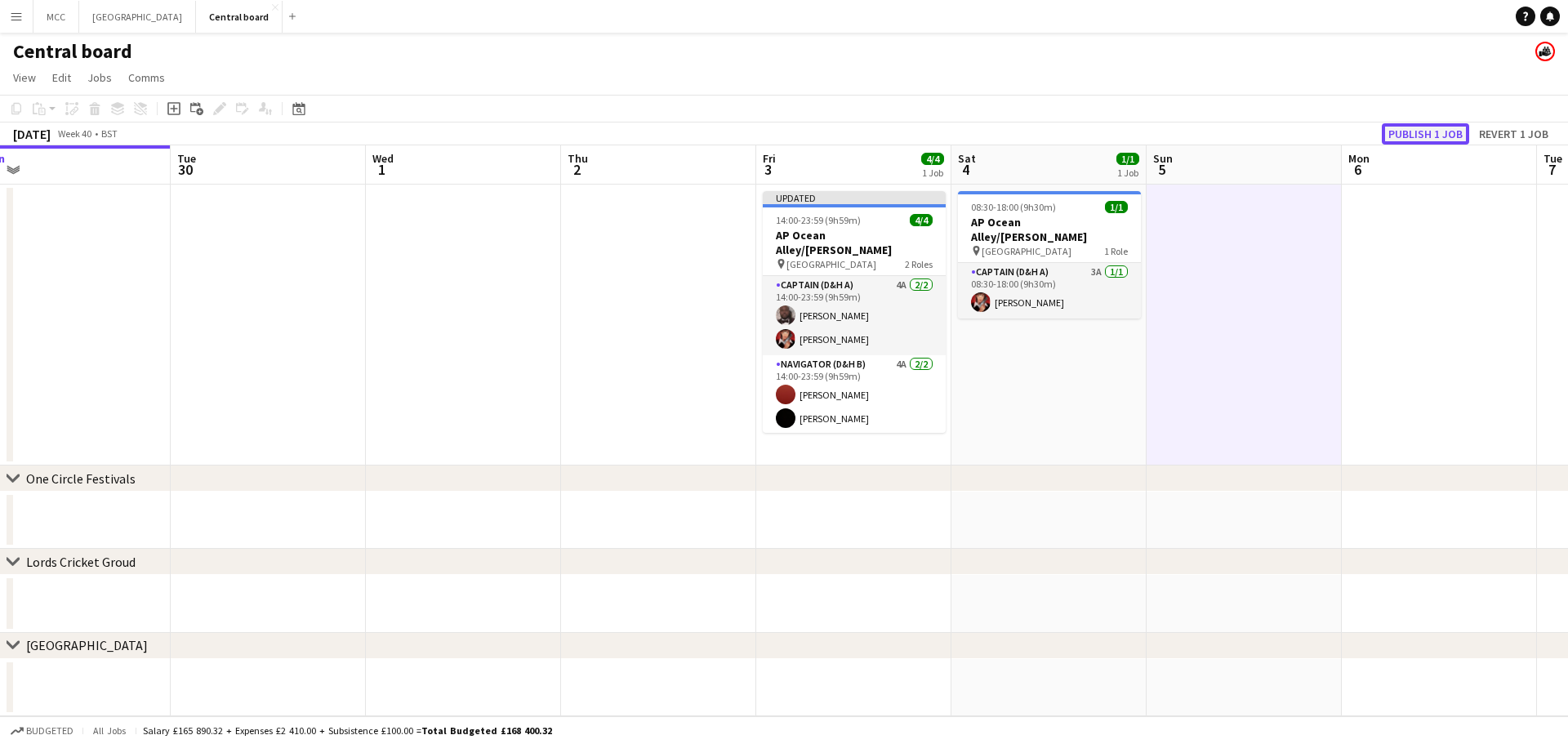
click at [1440, 135] on button "Publish 1 job" at bounding box center [1425, 133] width 88 height 21
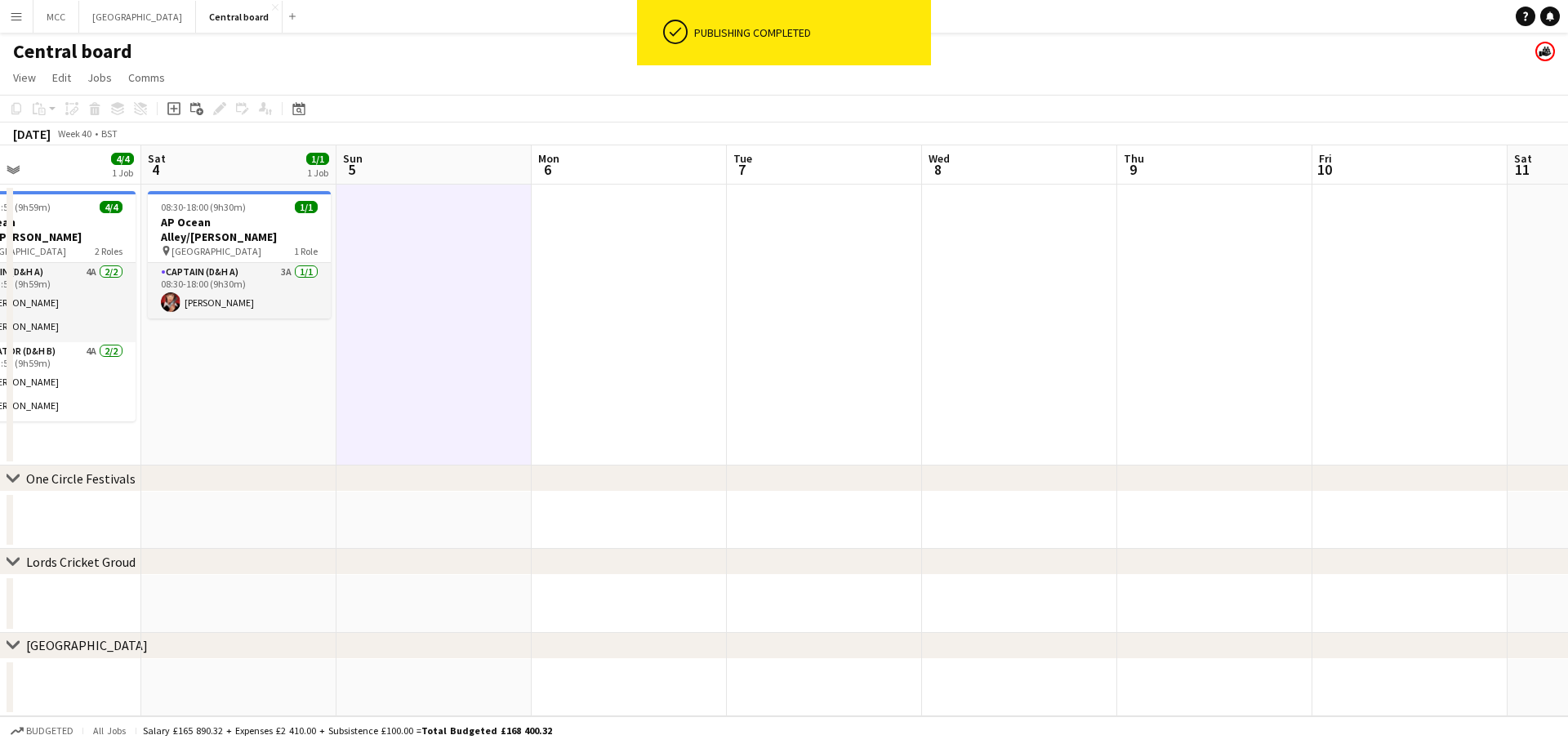
scroll to position [0, 418]
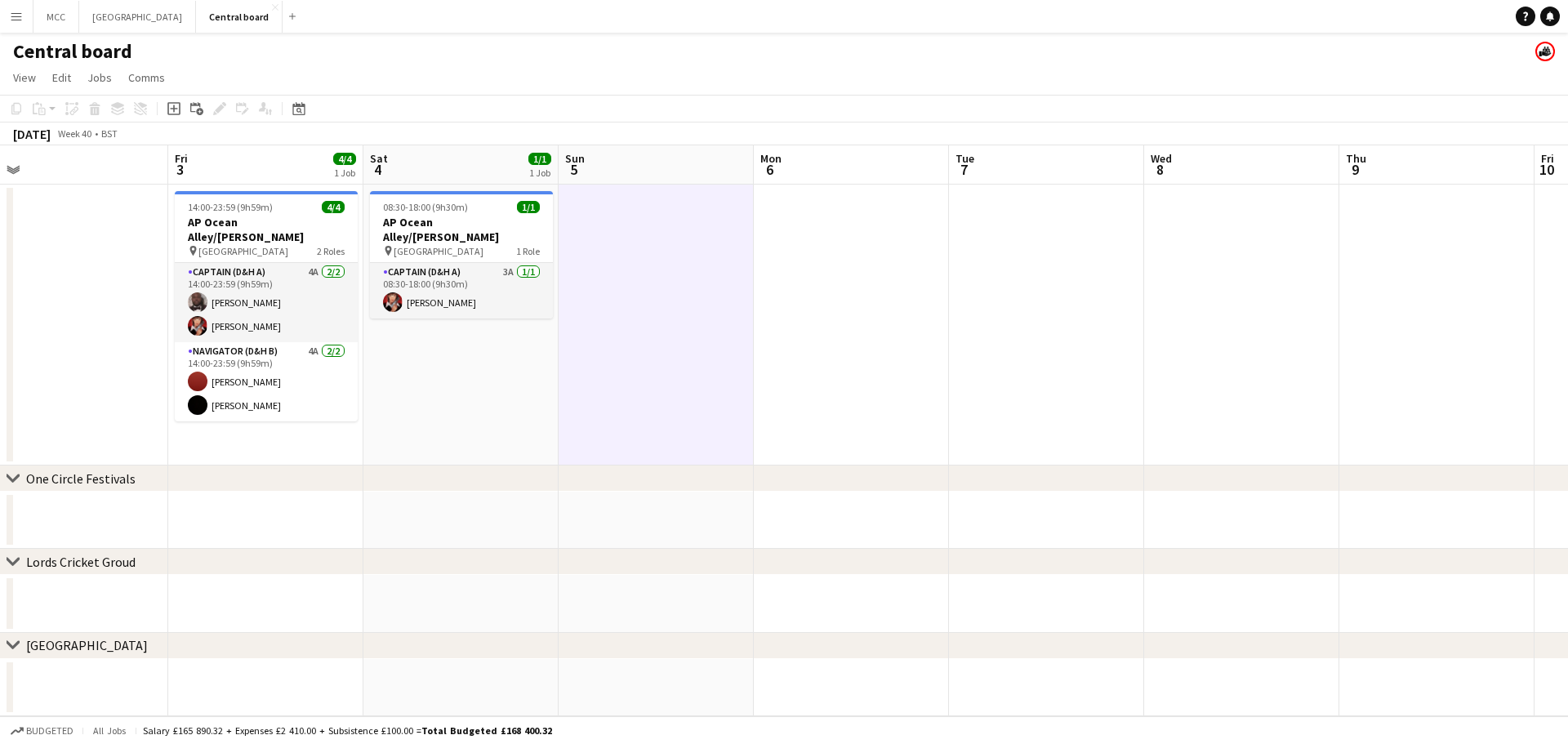
click at [20, 19] on app-icon "Menu" at bounding box center [16, 16] width 13 height 13
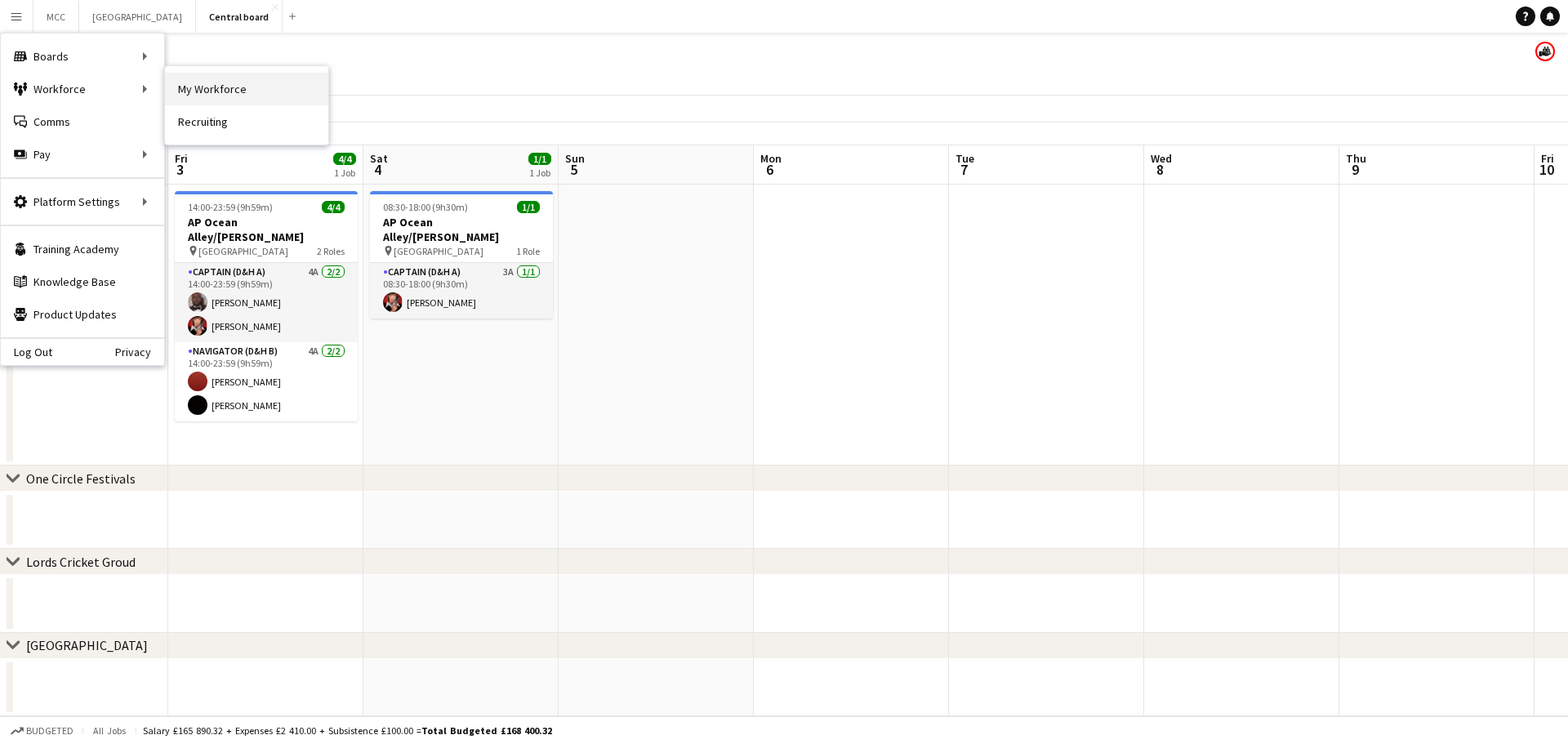
click at [221, 96] on link "My Workforce" at bounding box center [246, 89] width 164 height 33
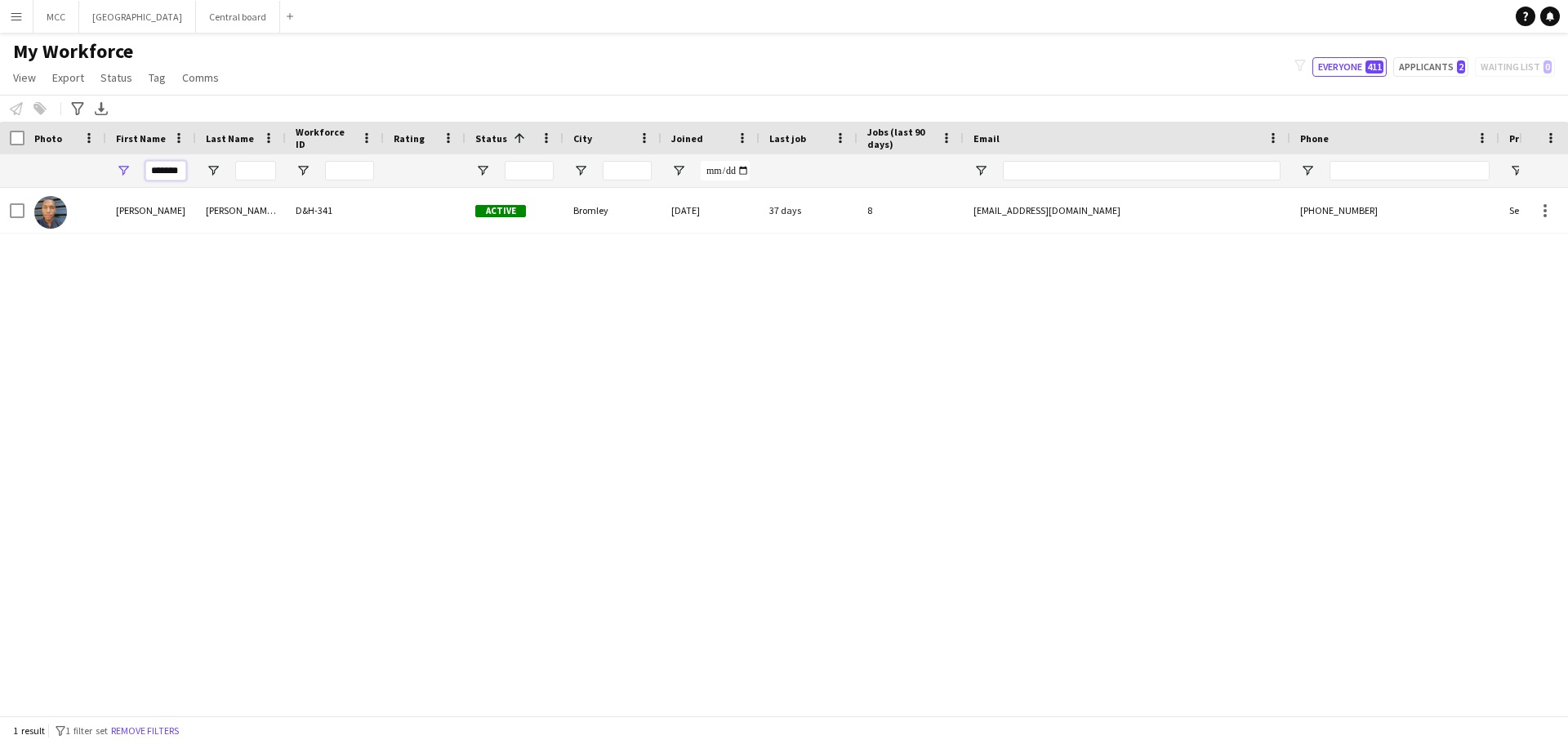
click at [173, 171] on input "*******" at bounding box center [165, 171] width 41 height 20
type input "*******"
